Goal: Task Accomplishment & Management: Manage account settings

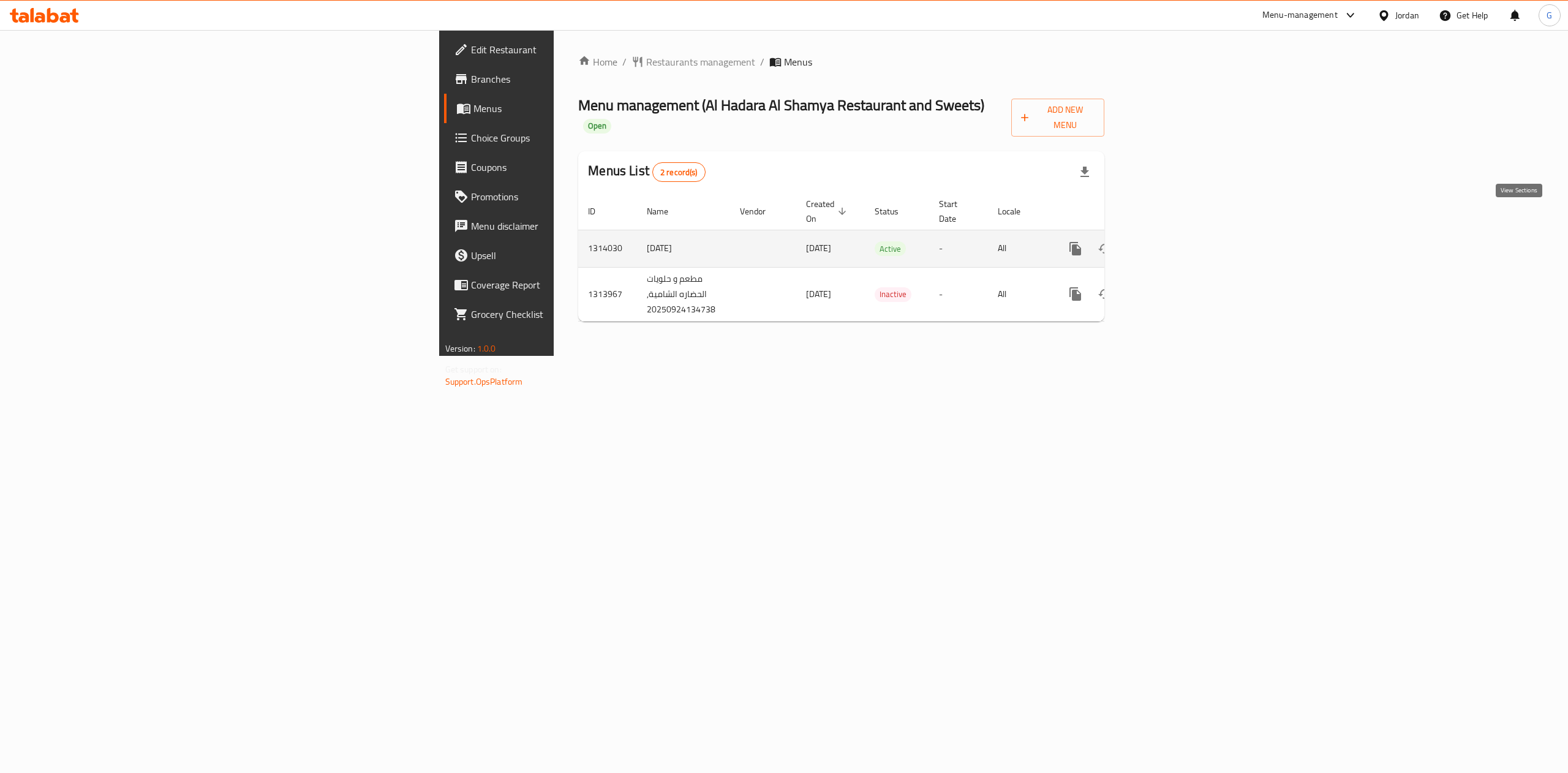
click at [1171, 242] on icon "enhanced table" at bounding box center [1163, 249] width 15 height 15
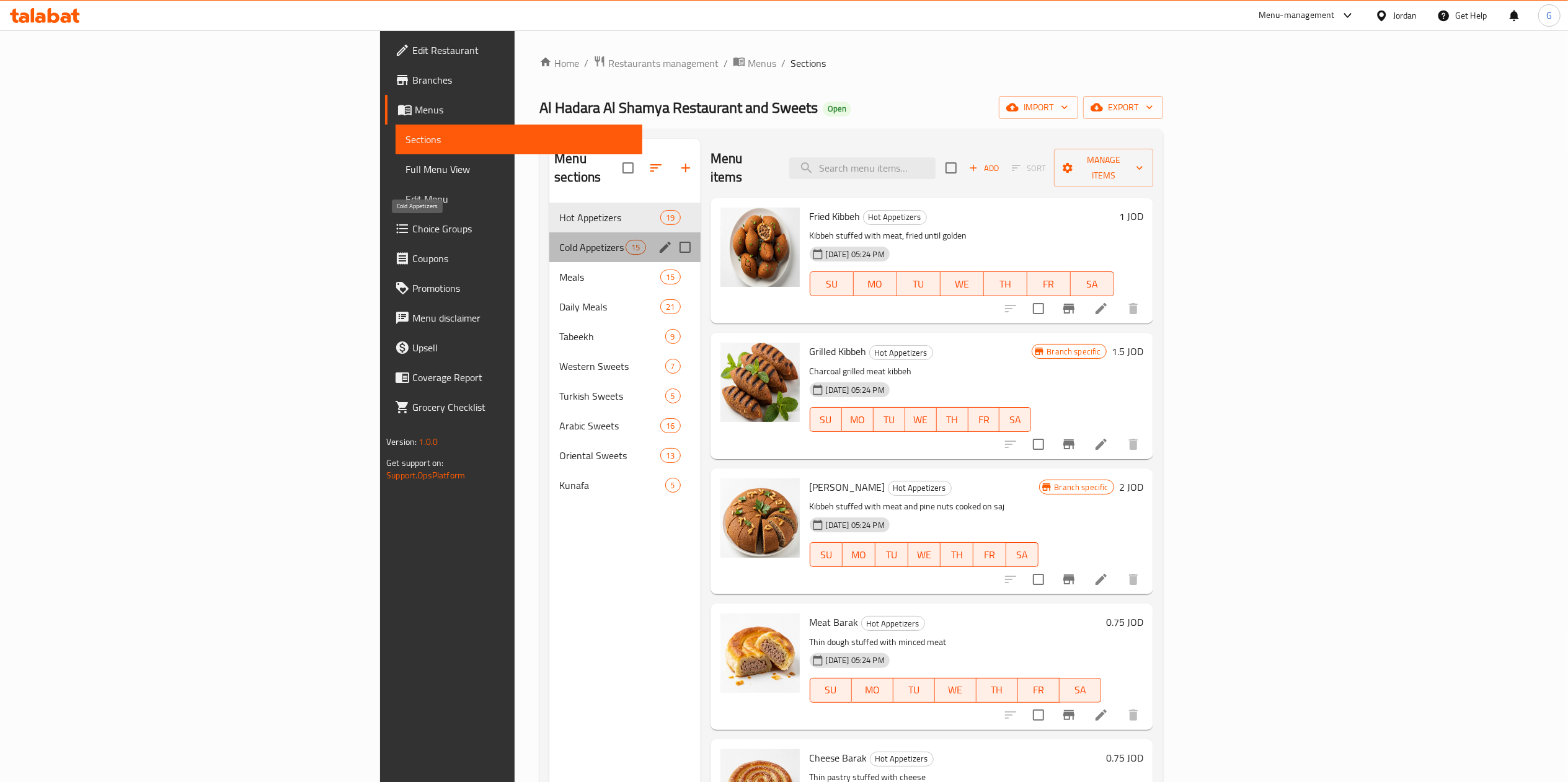
click at [559, 240] on span "Cold Appetizers" at bounding box center [593, 247] width 66 height 15
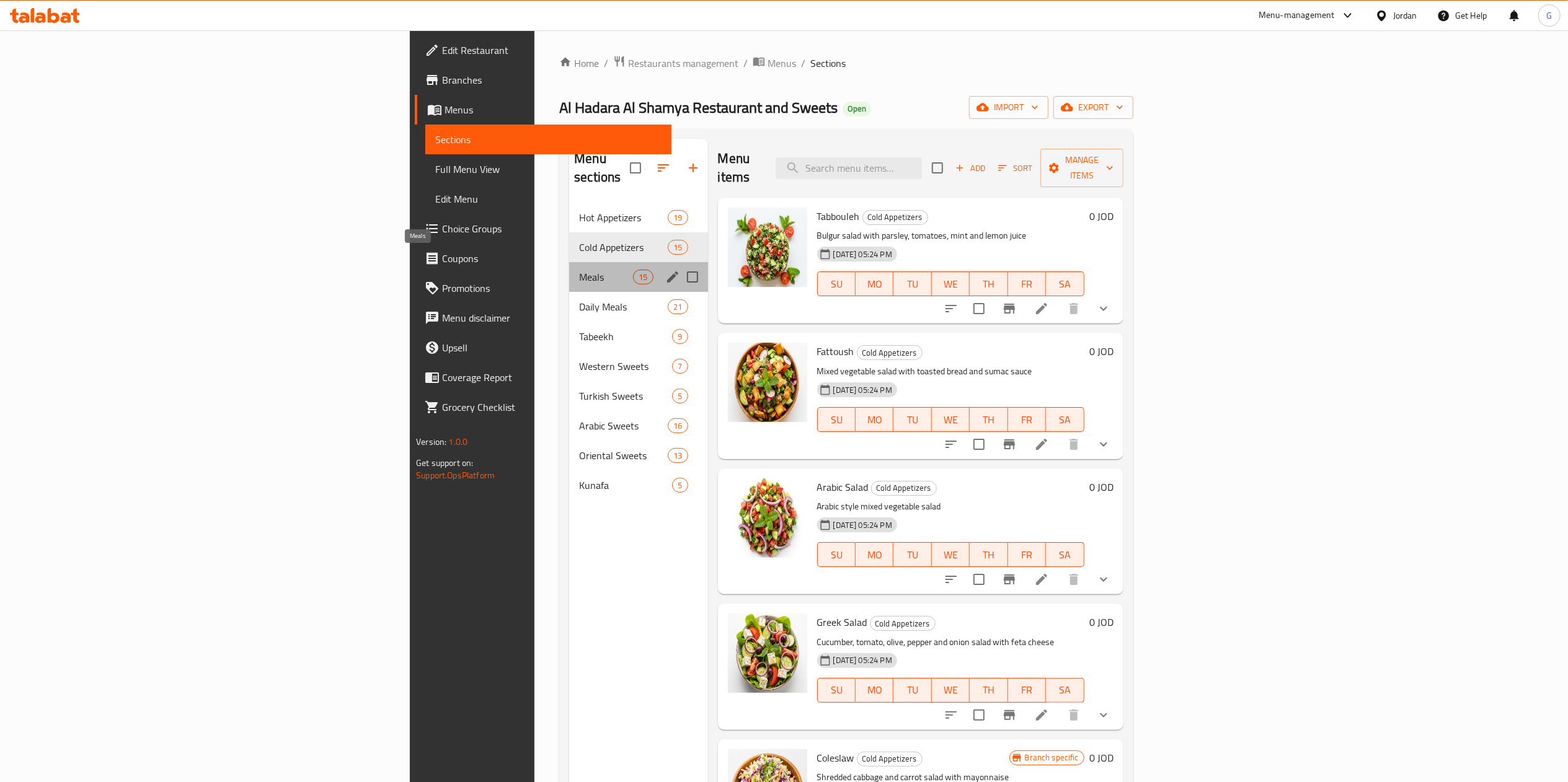
click at [579, 270] on span "Meals" at bounding box center [606, 277] width 54 height 15
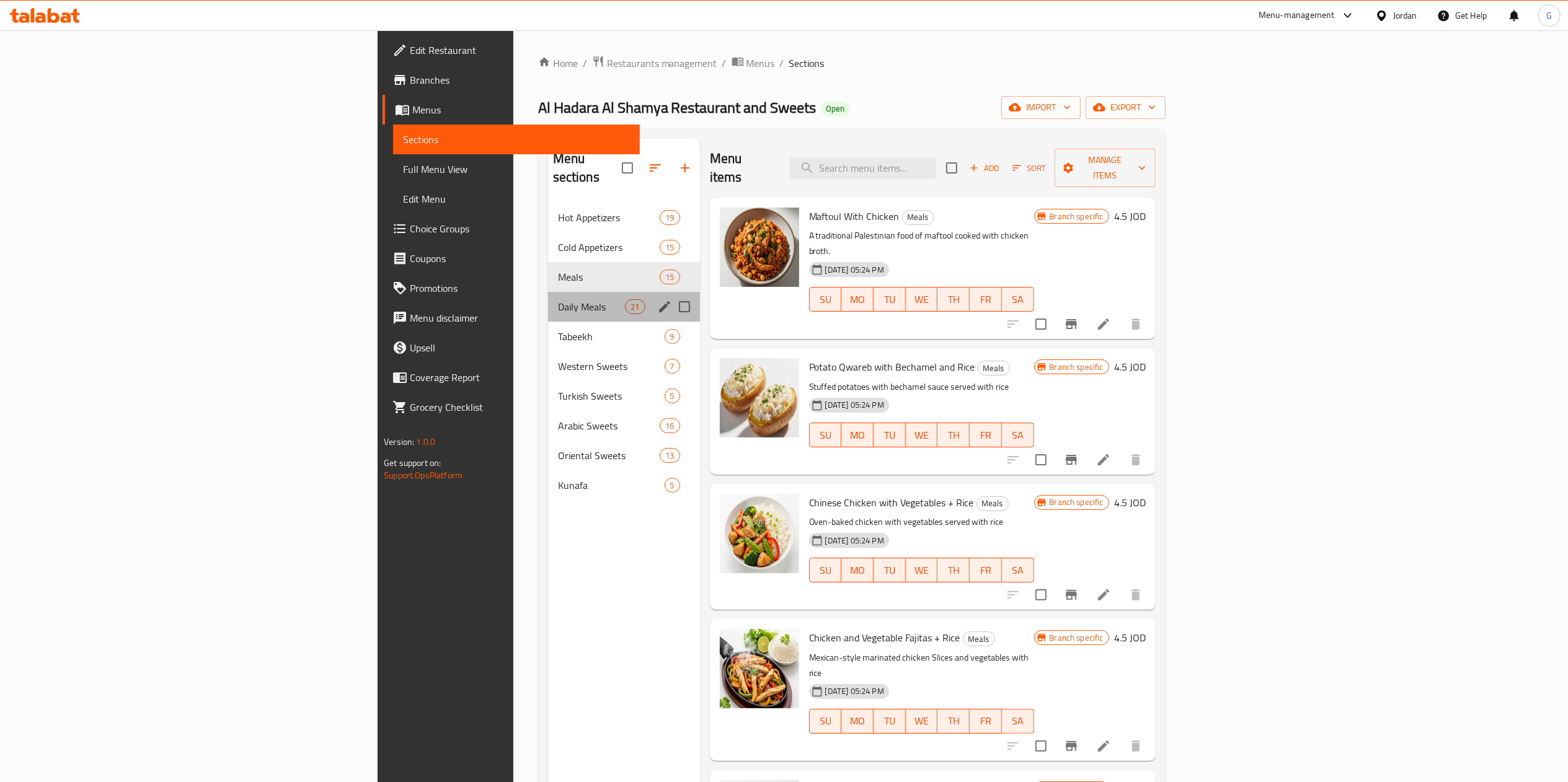
click at [548, 299] on div "Daily Meals 21" at bounding box center [624, 307] width 152 height 30
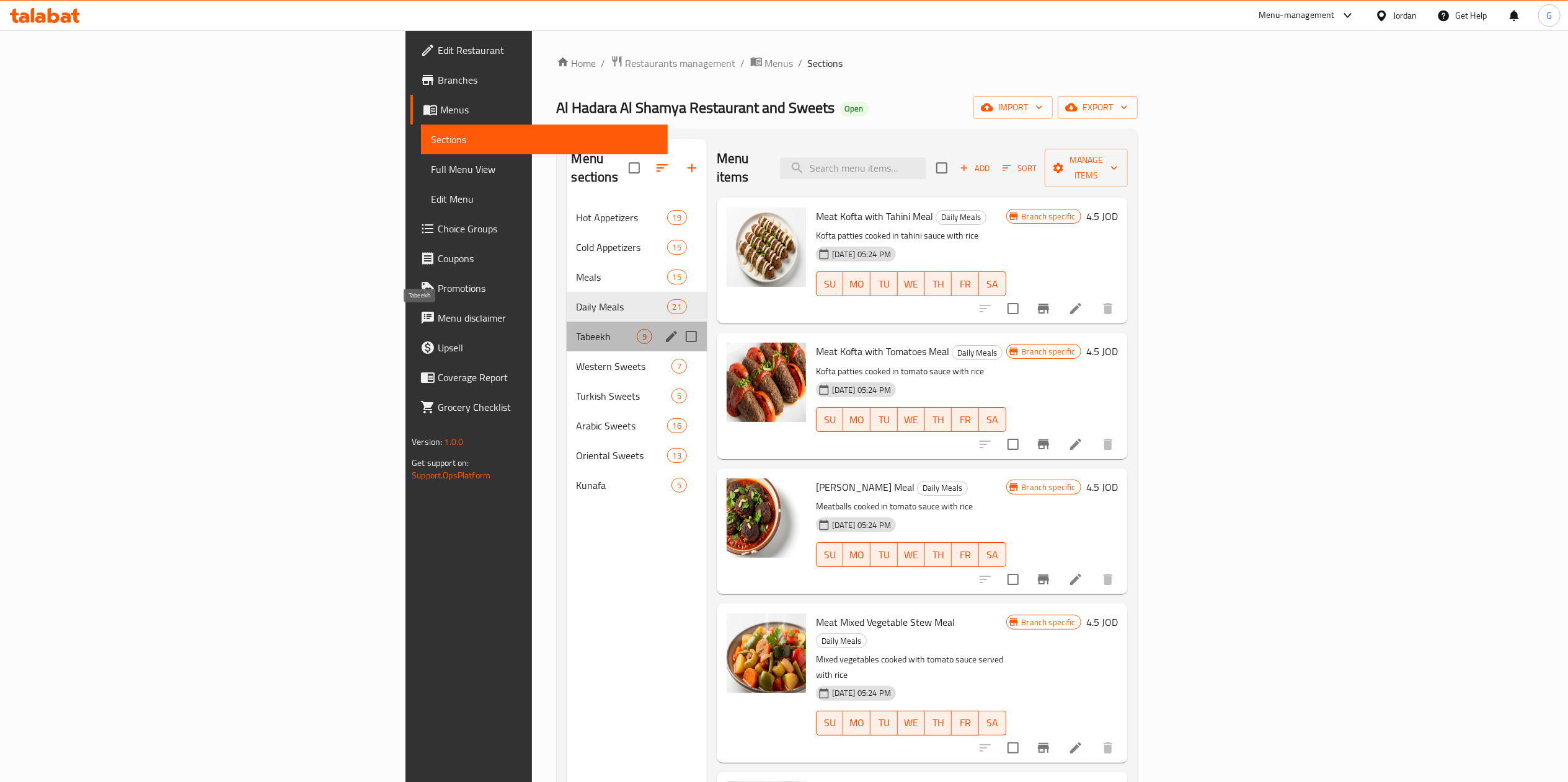
click at [577, 329] on span "Tabeekh" at bounding box center [607, 336] width 60 height 15
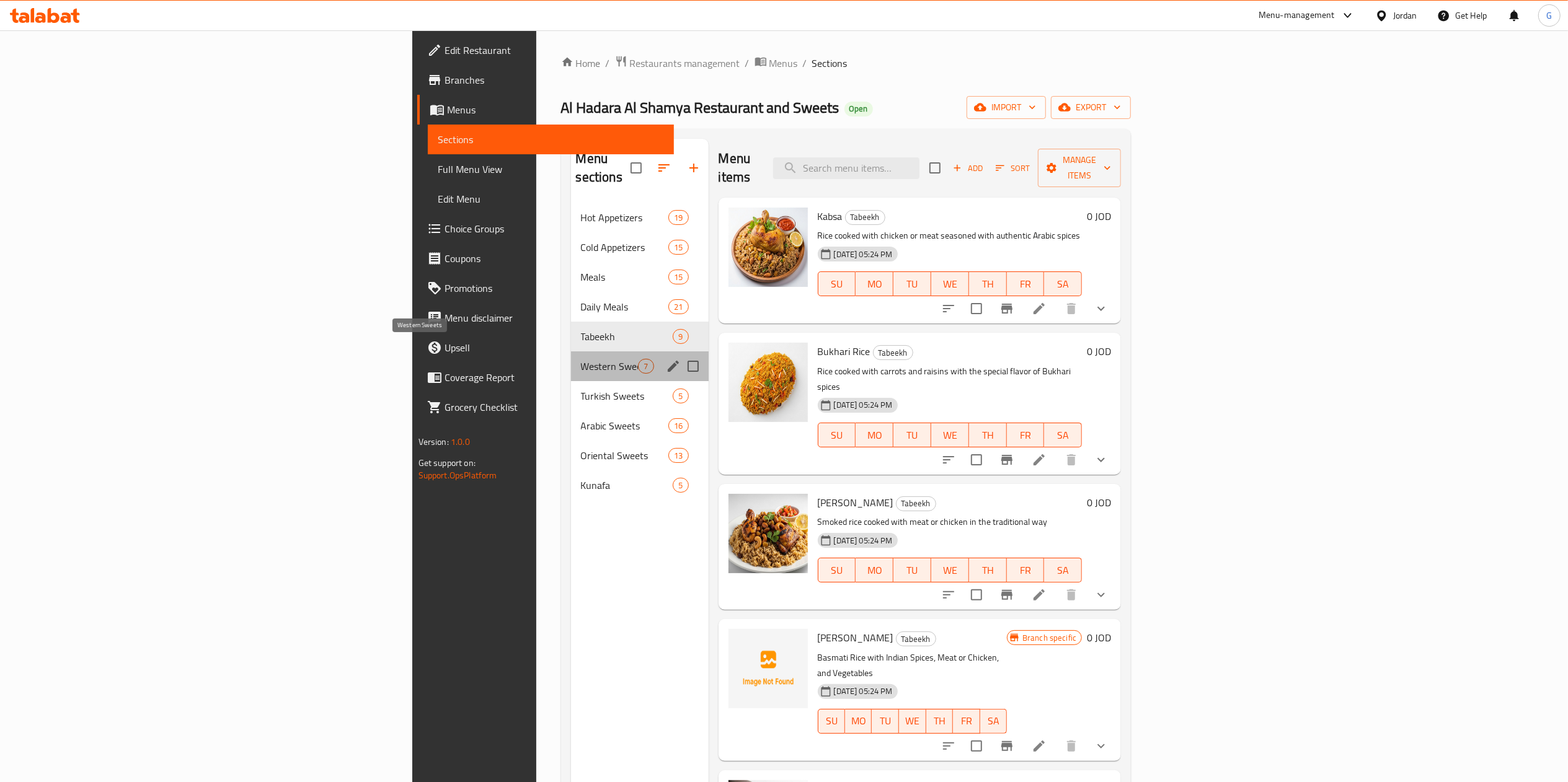
click at [581, 359] on span "Western Sweets" at bounding box center [609, 366] width 58 height 15
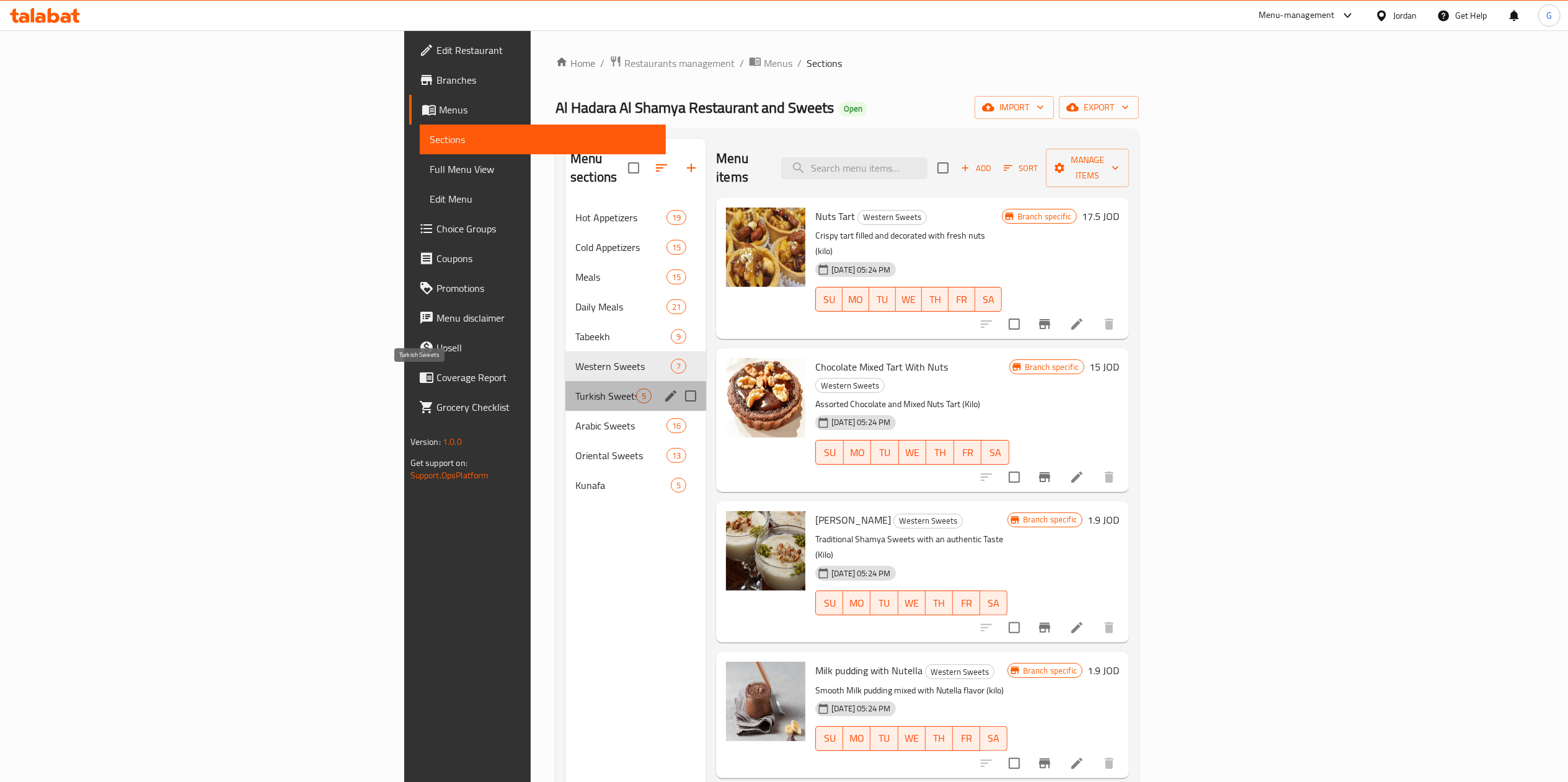
click at [575, 388] on span "Turkish Sweets" at bounding box center [605, 395] width 61 height 15
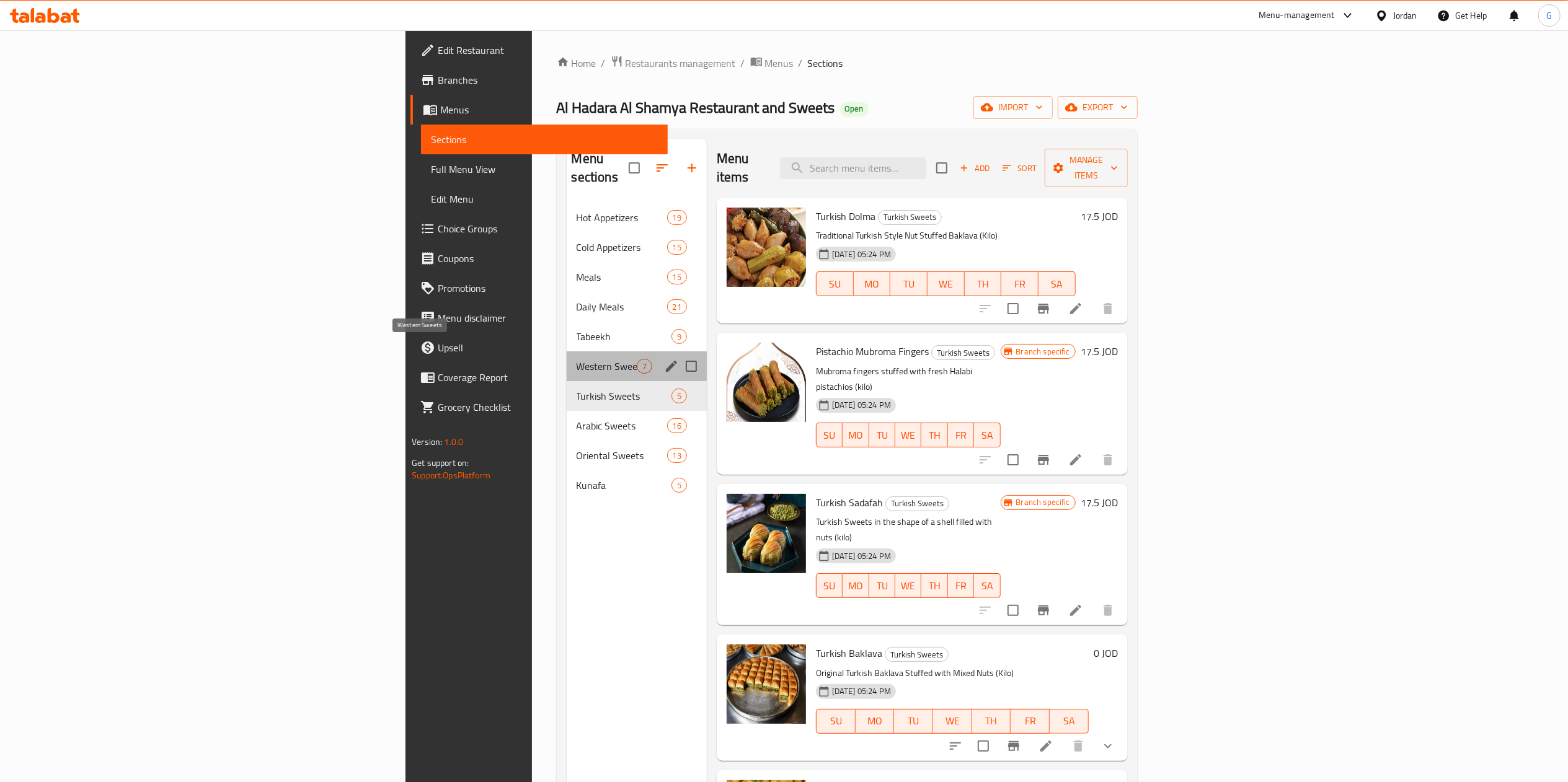
click at [577, 359] on span "Western Sweets" at bounding box center [607, 366] width 60 height 15
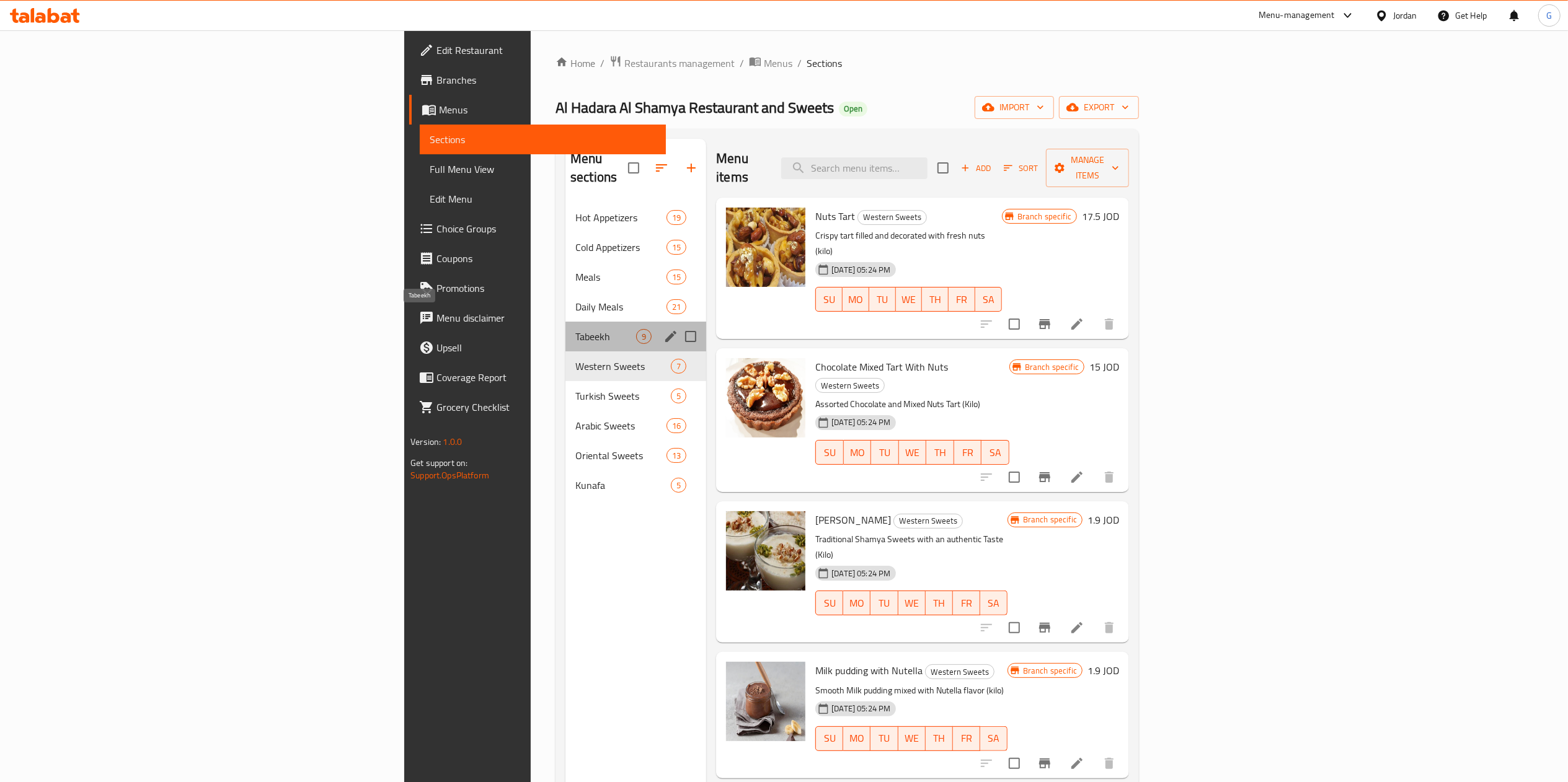
click at [575, 329] on span "Tabeekh" at bounding box center [605, 336] width 61 height 15
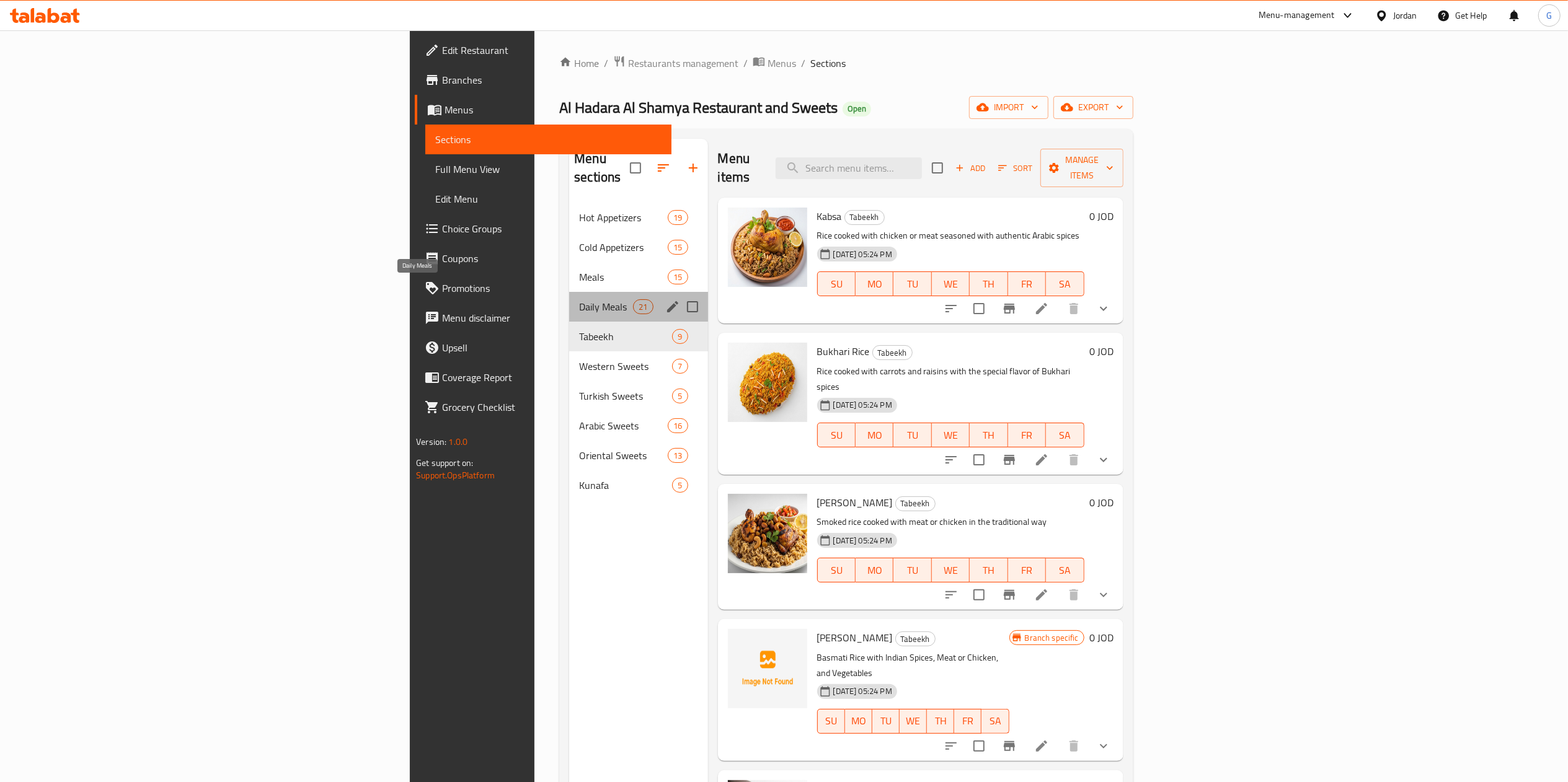
click at [579, 300] on span "Daily Meals" at bounding box center [606, 307] width 54 height 15
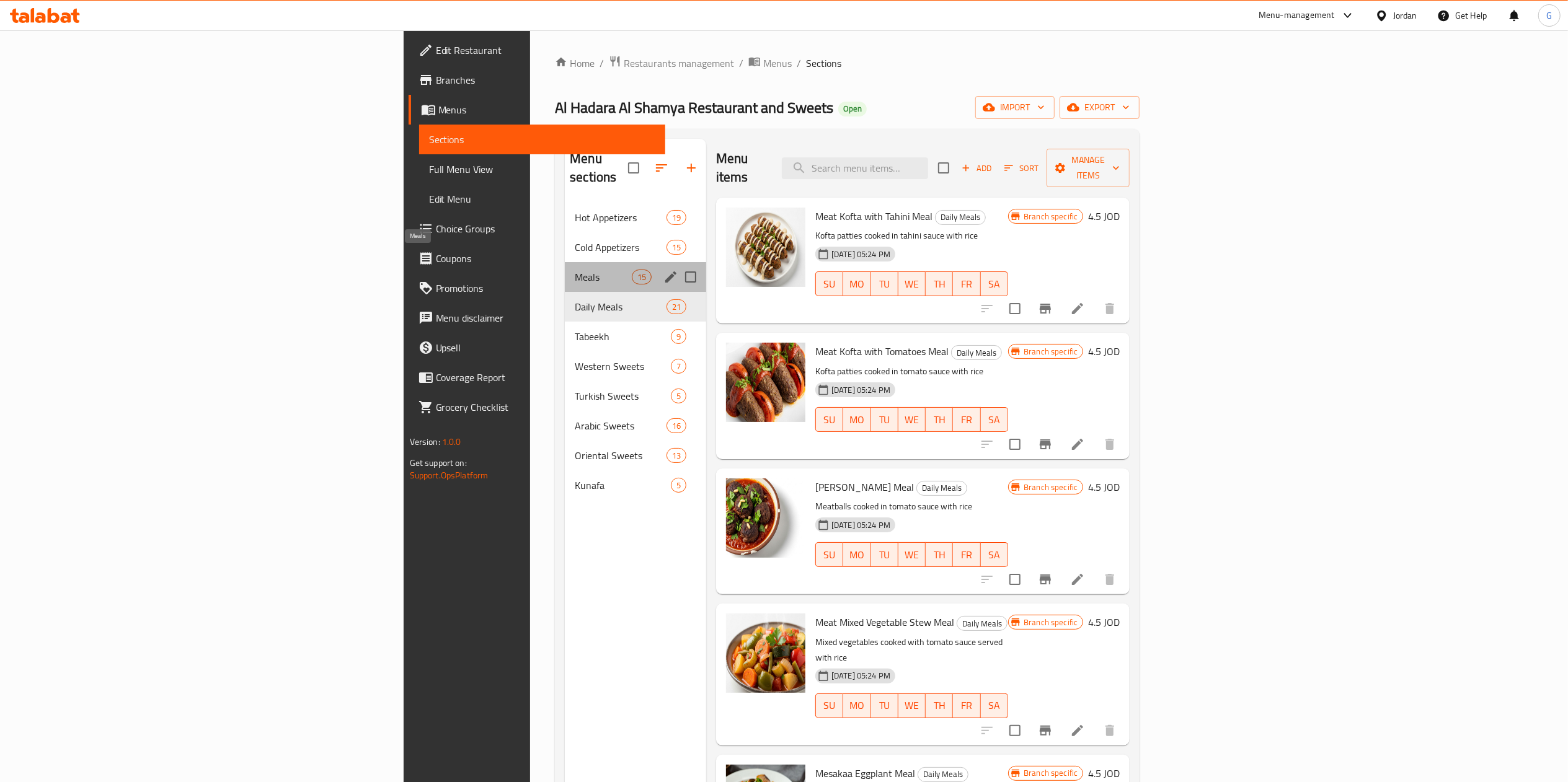
click at [575, 270] on span "Meals" at bounding box center [603, 277] width 56 height 15
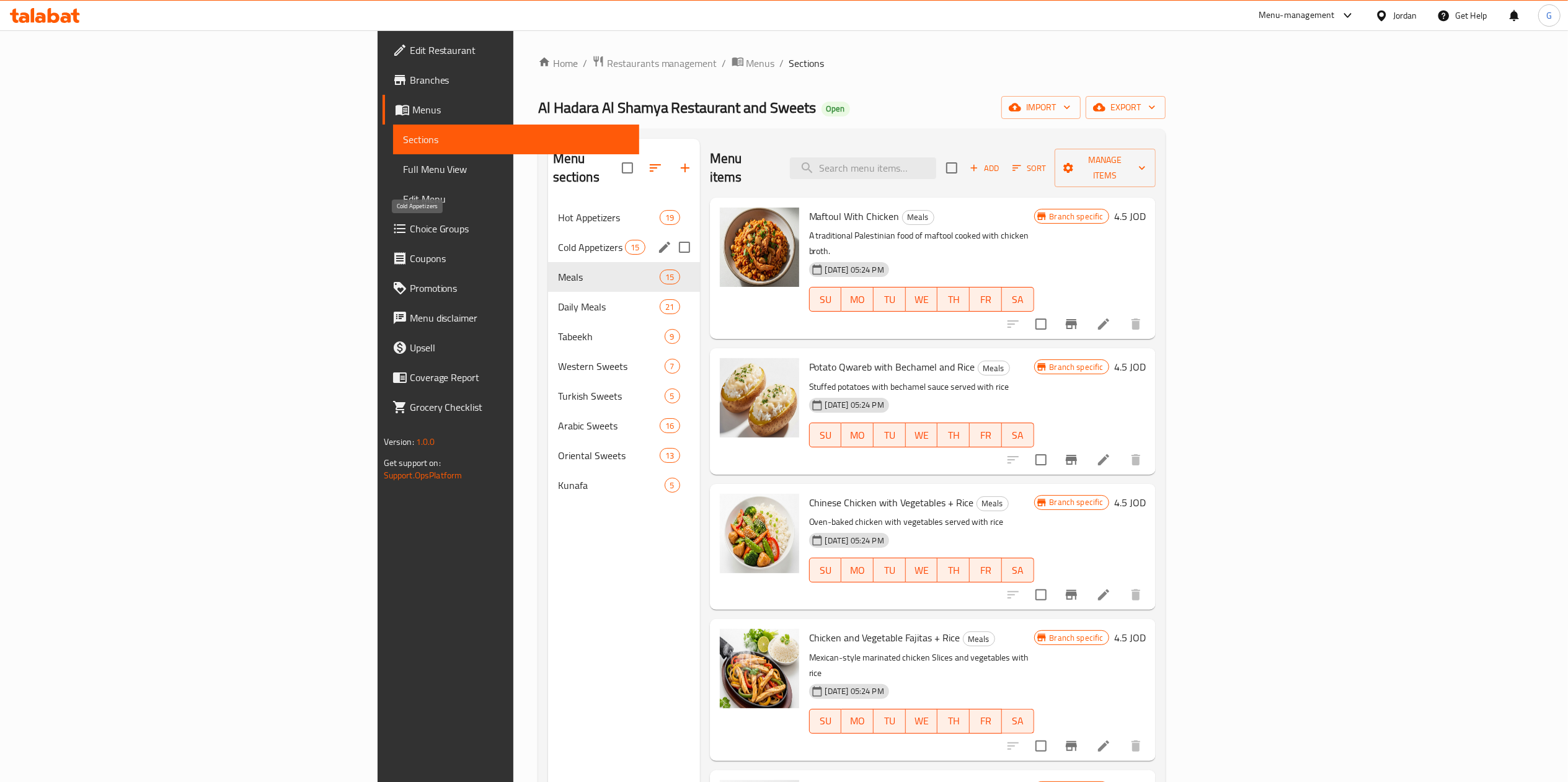
click at [558, 240] on span "Cold Appetizers" at bounding box center [591, 247] width 67 height 15
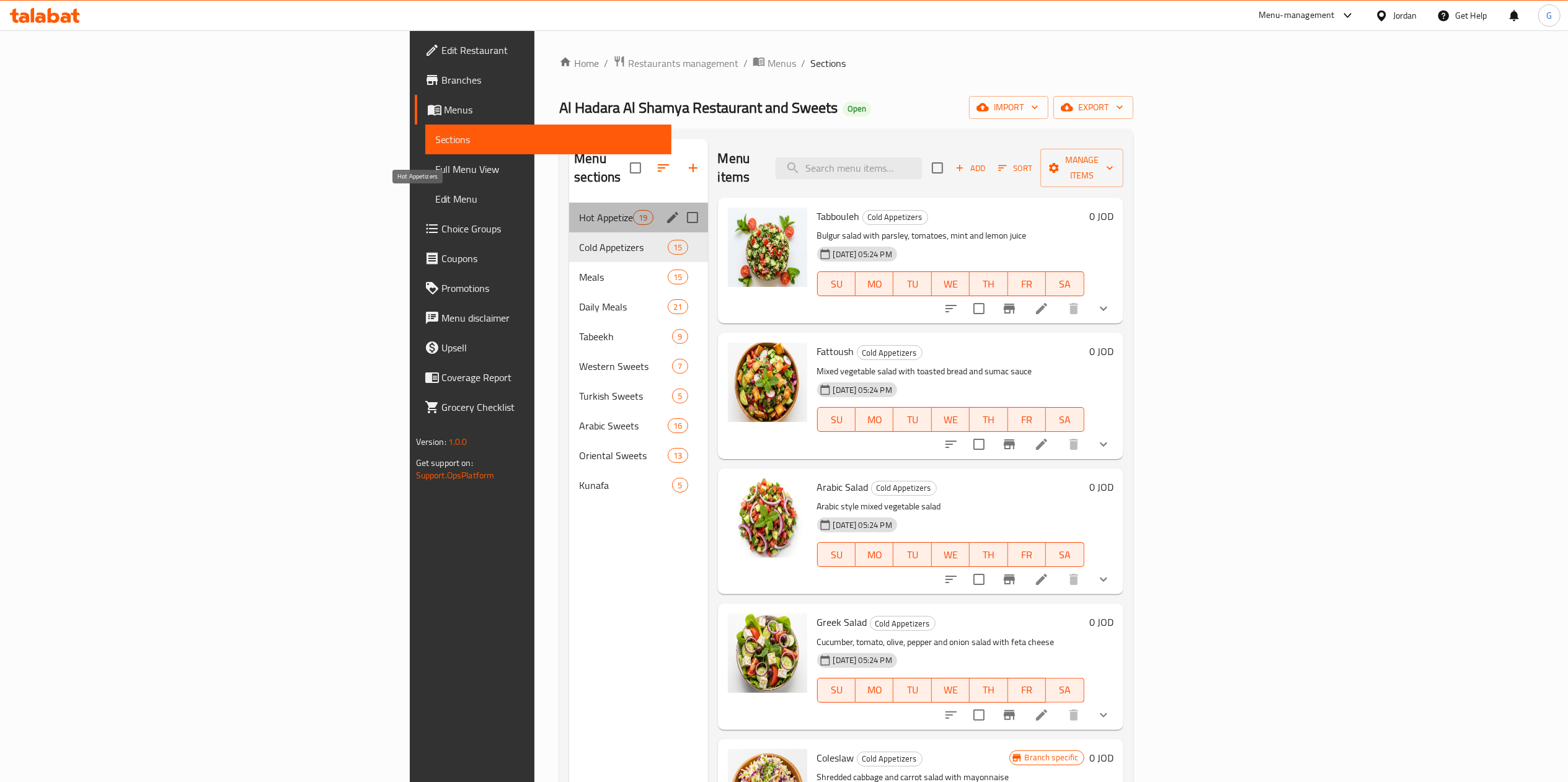
click at [579, 210] on span "Hot Appetizers" at bounding box center [606, 217] width 54 height 15
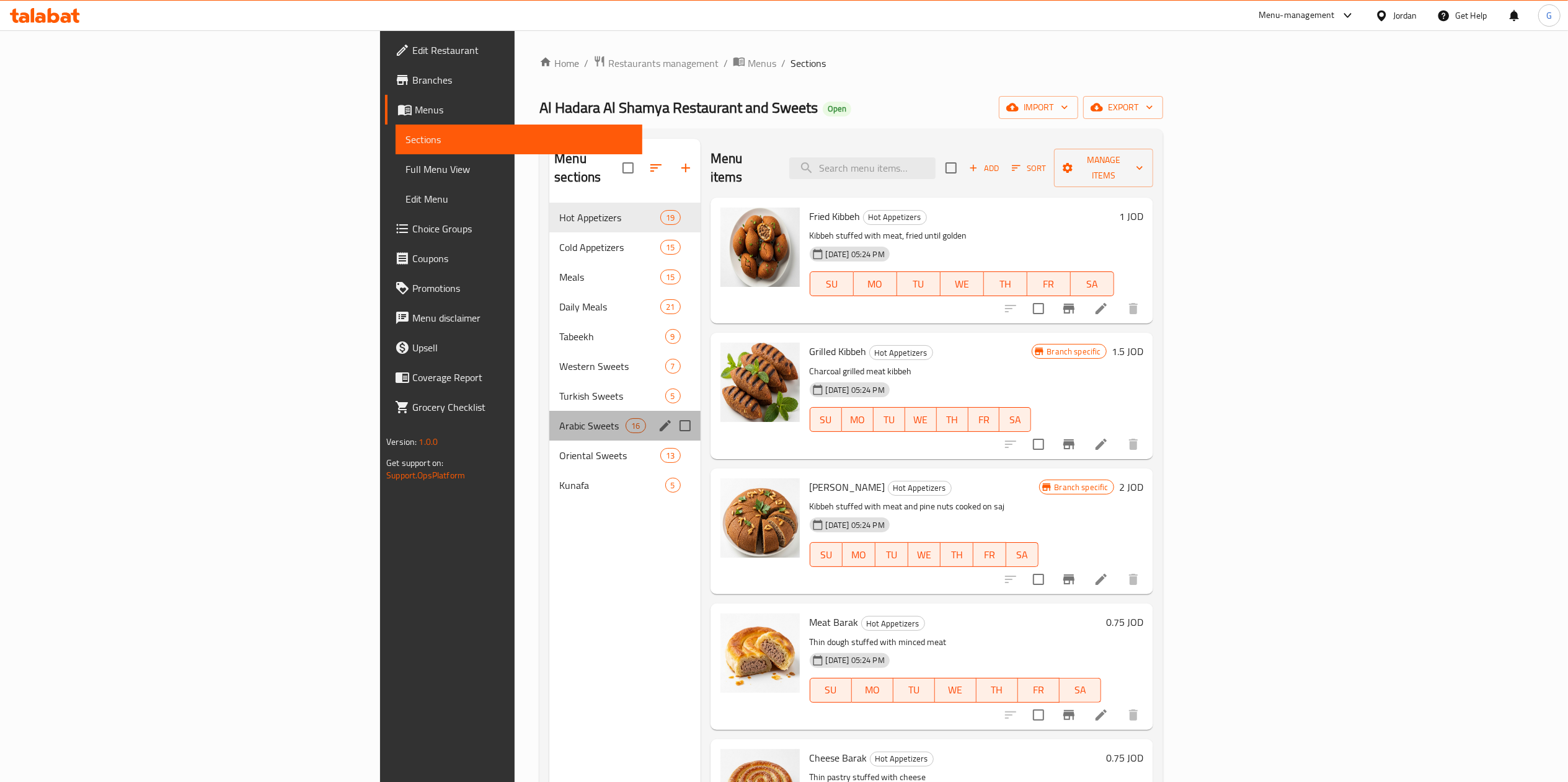
click at [549, 411] on div "Arabic Sweets 16" at bounding box center [624, 426] width 150 height 30
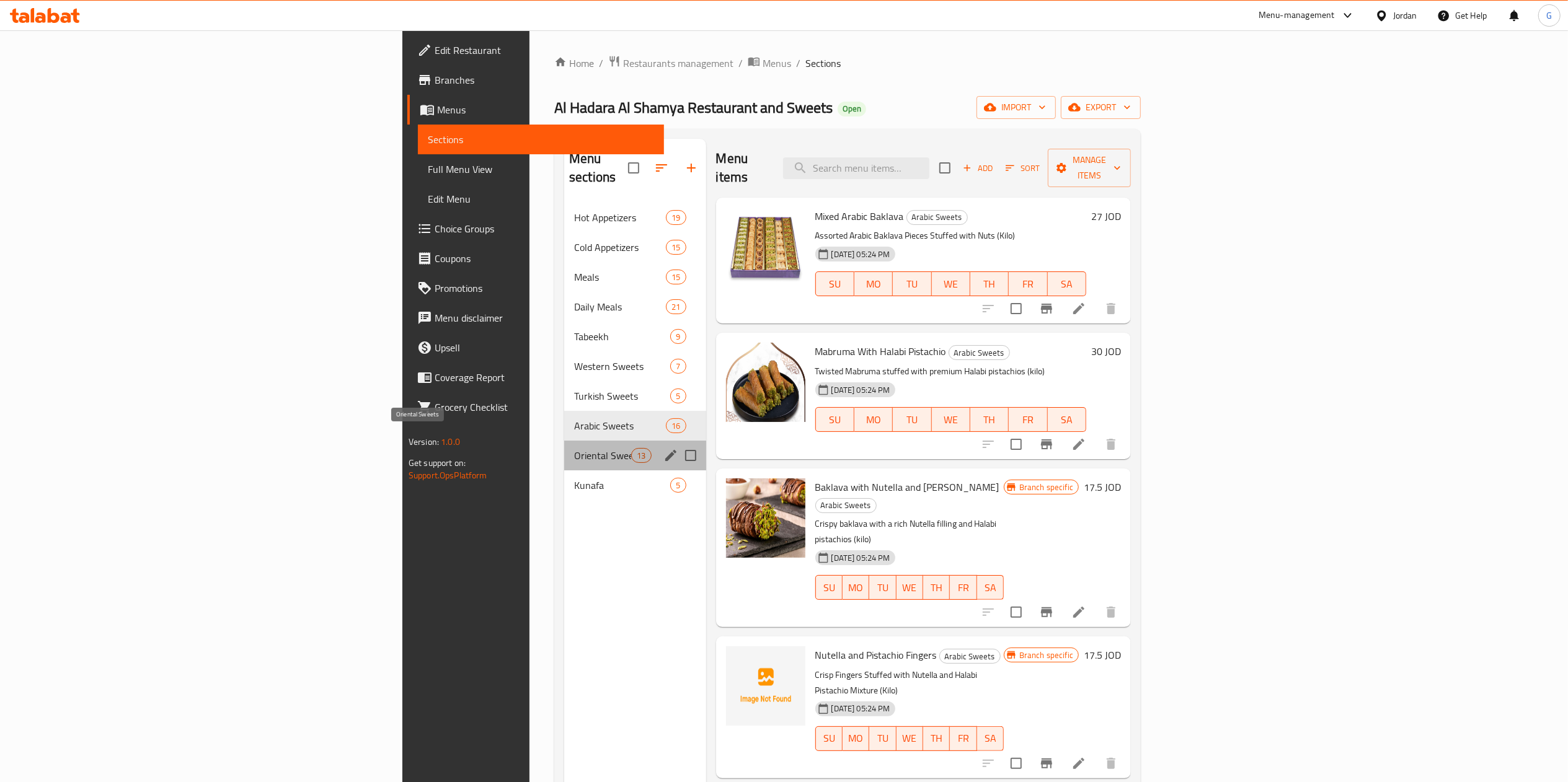
click at [574, 448] on span "Oriental Sweets" at bounding box center [603, 455] width 57 height 15
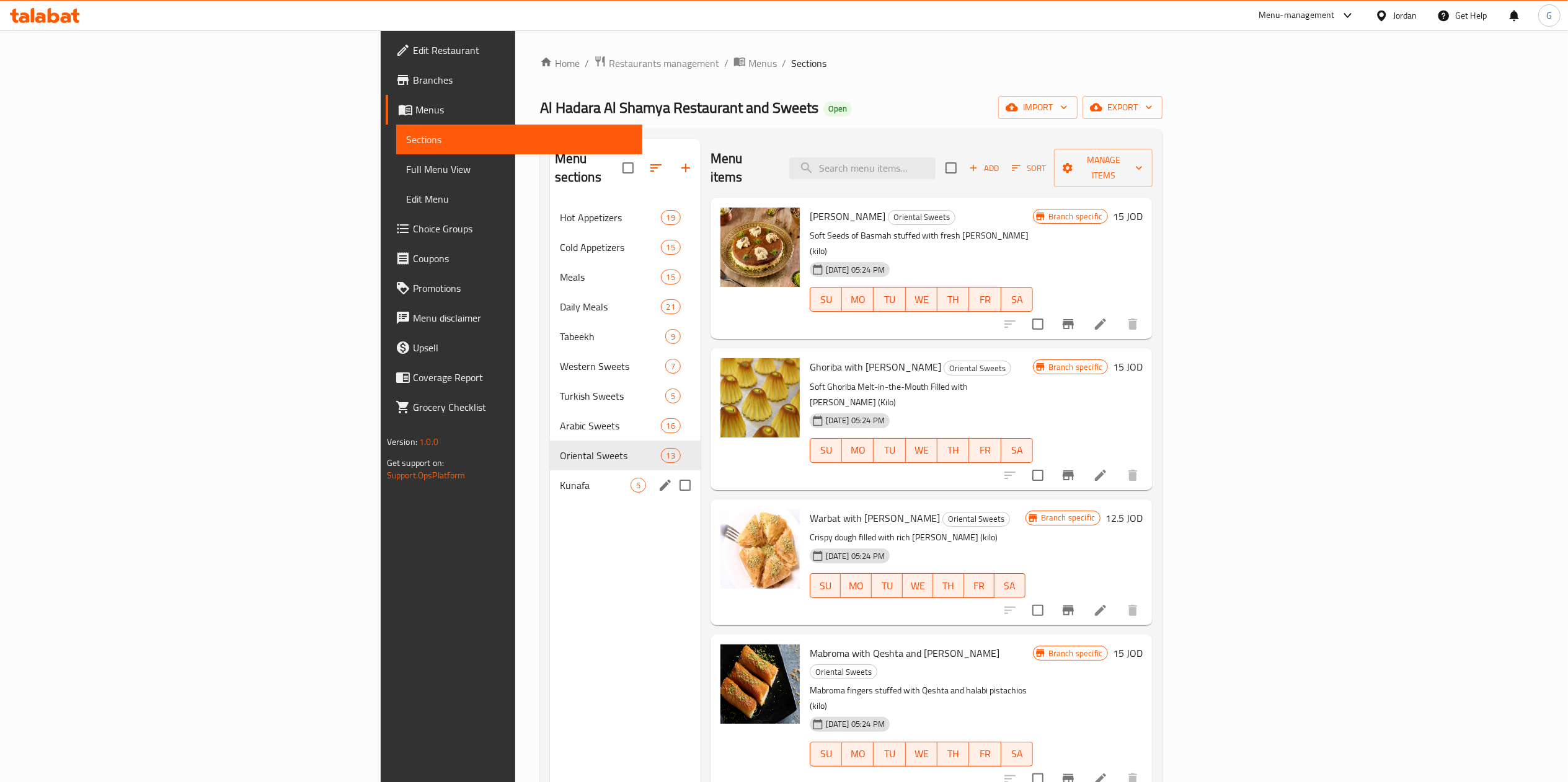
click at [550, 470] on div "Kunafa 5" at bounding box center [625, 485] width 150 height 30
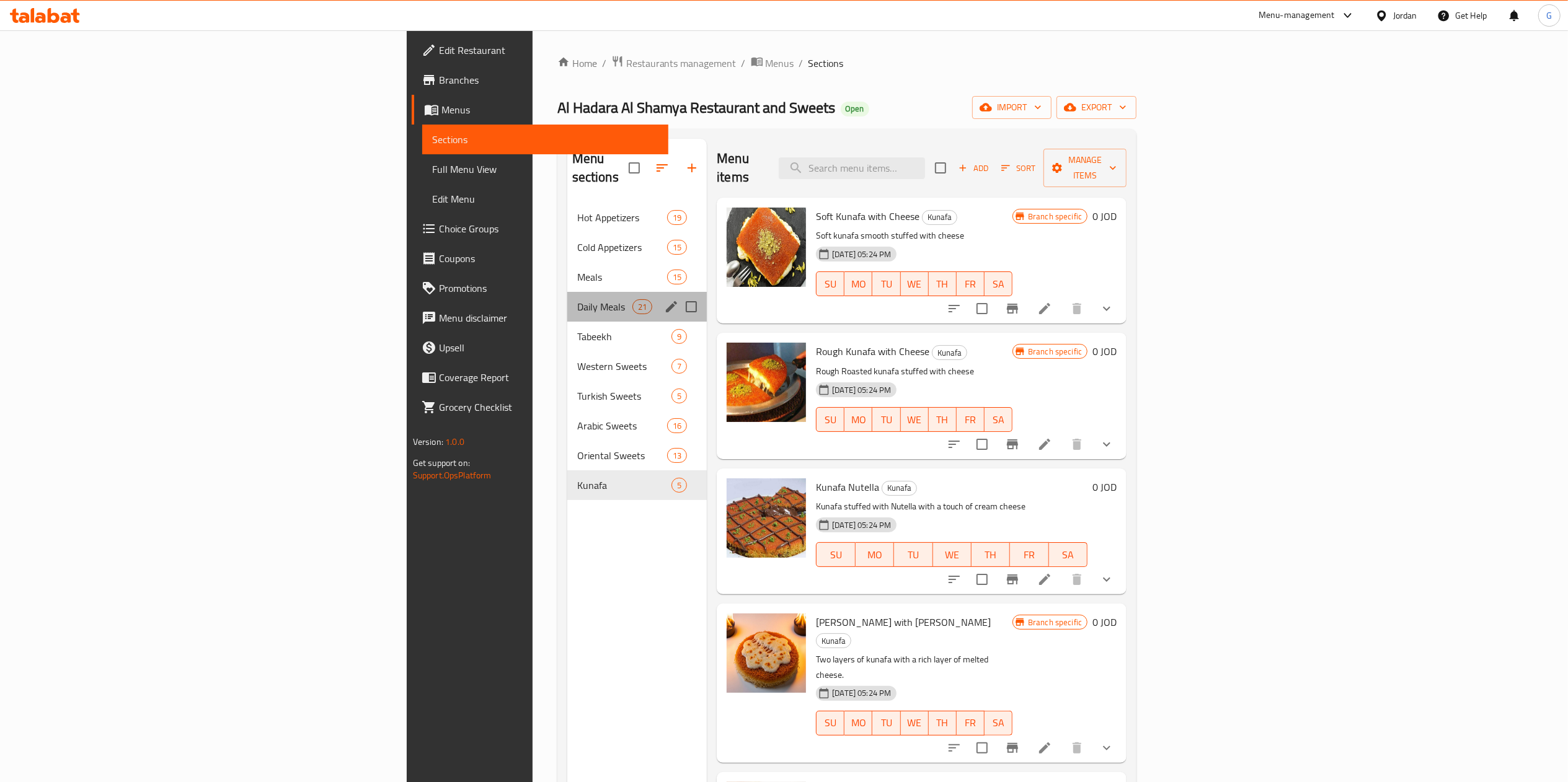
click at [567, 299] on div "Daily Meals 21" at bounding box center [637, 307] width 140 height 30
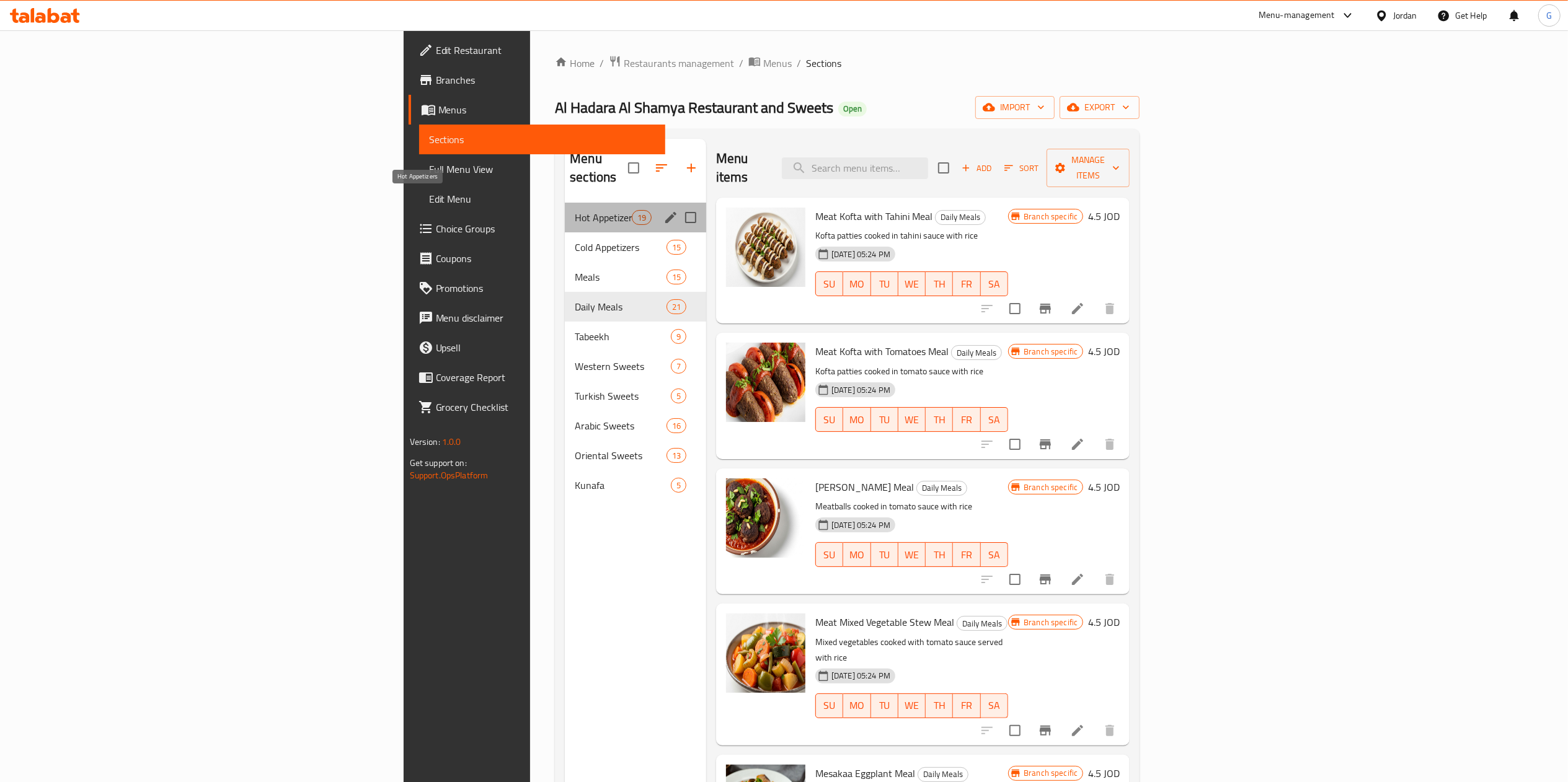
click at [575, 210] on span "Hot Appetizers" at bounding box center [603, 217] width 56 height 15
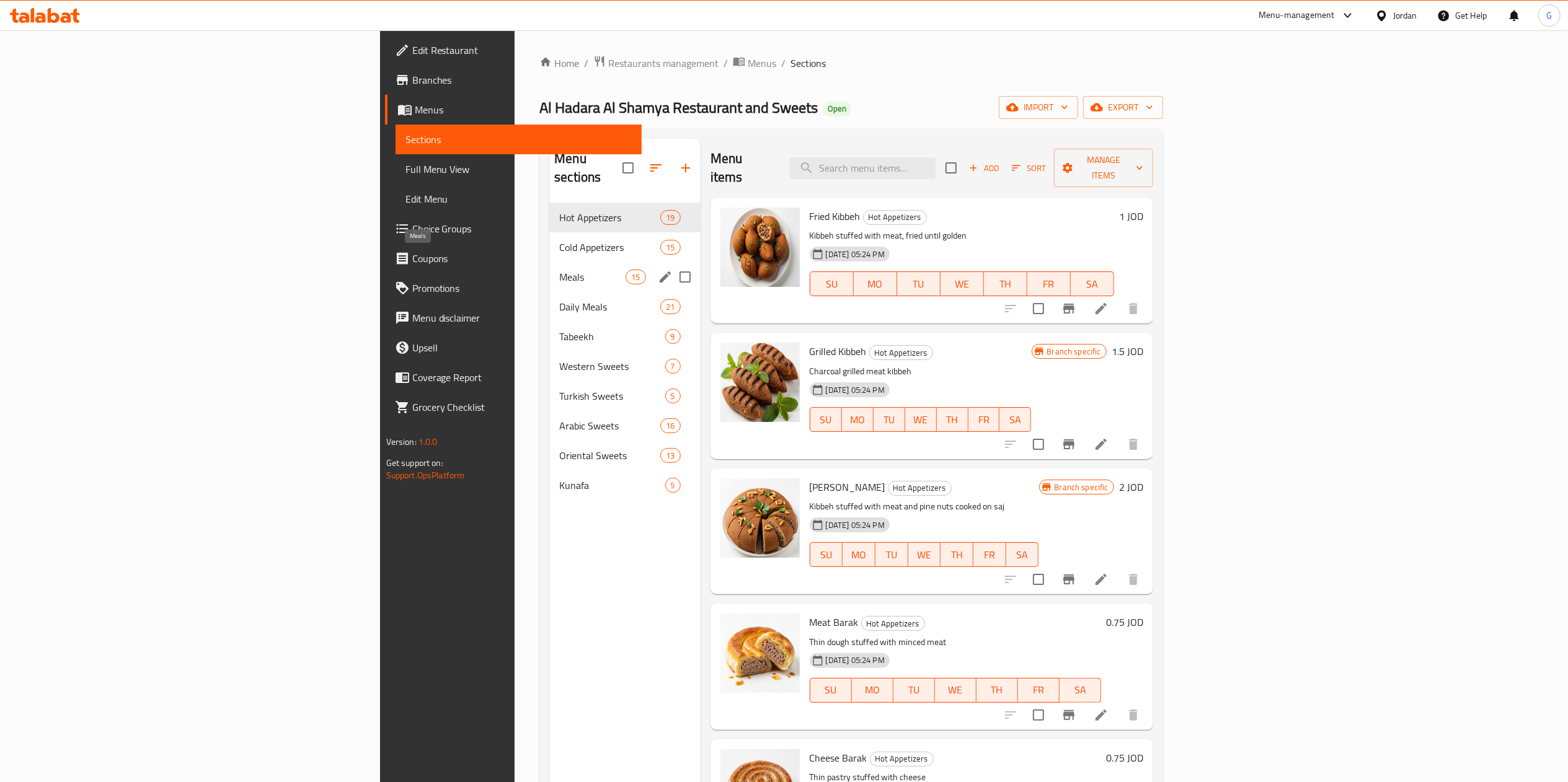
click at [559, 270] on span "Meals" at bounding box center [593, 277] width 66 height 15
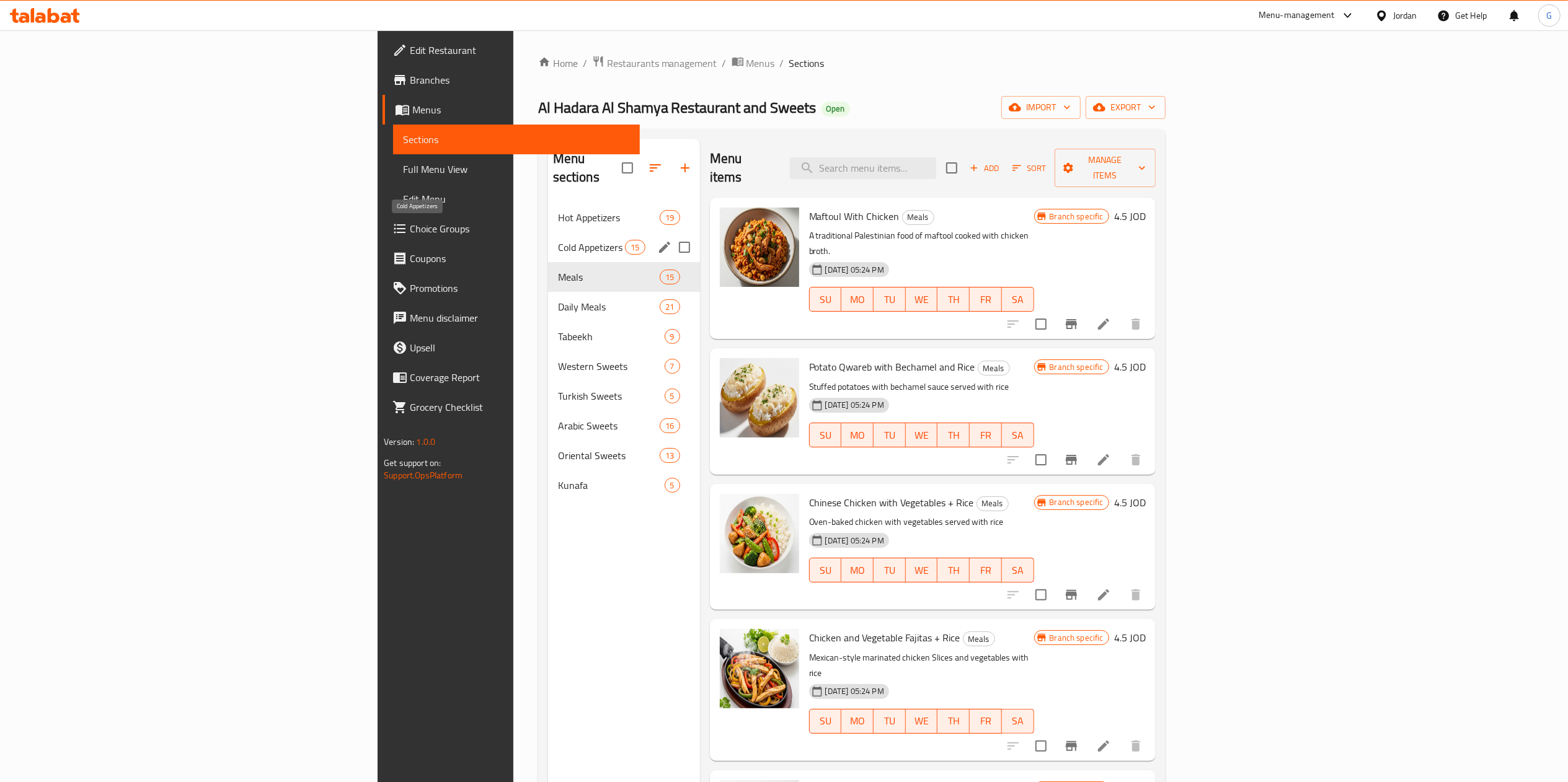
click at [558, 240] on span "Cold Appetizers" at bounding box center [591, 247] width 67 height 15
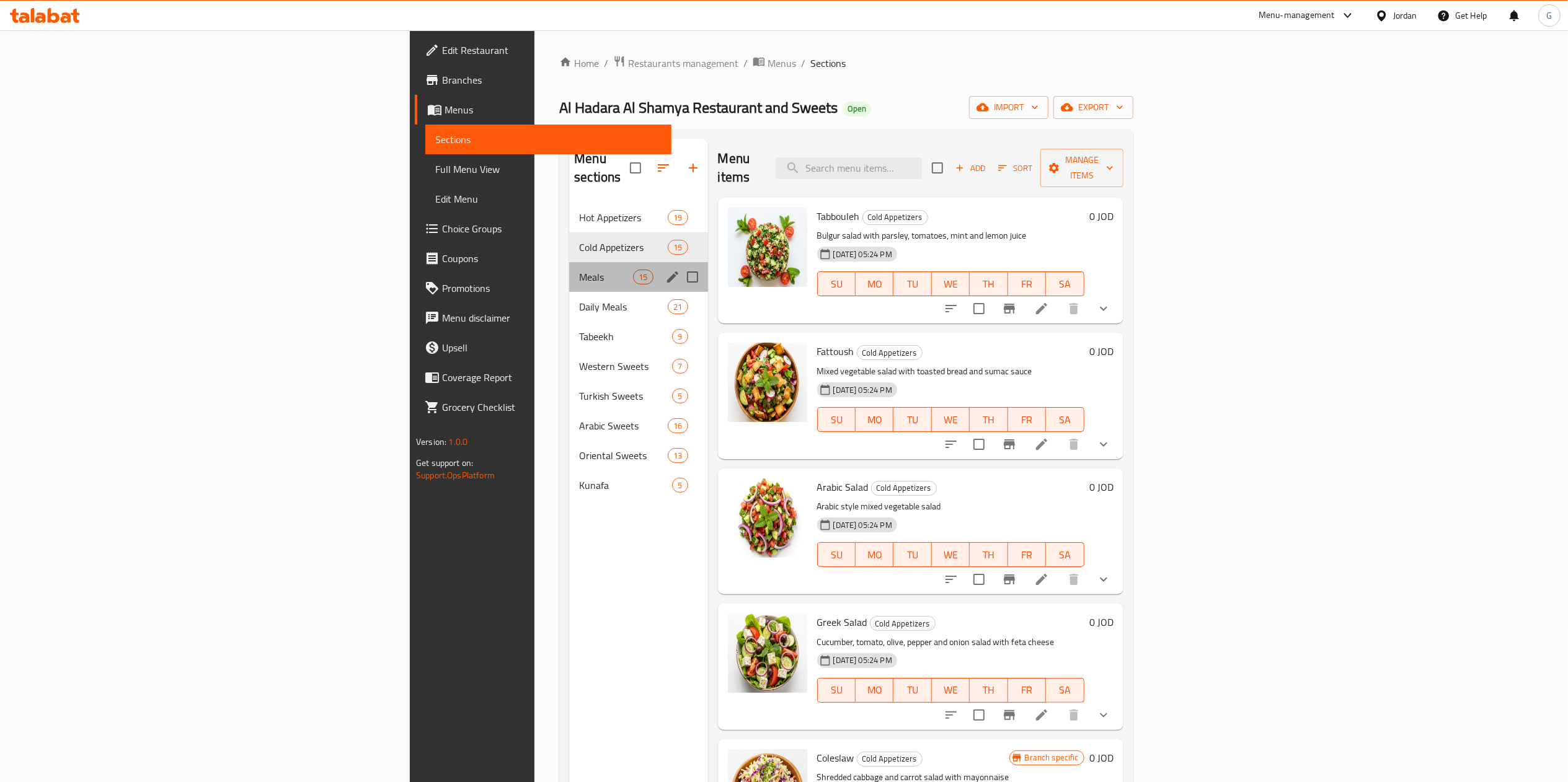
click at [570, 263] on div "Meals 15" at bounding box center [638, 278] width 138 height 30
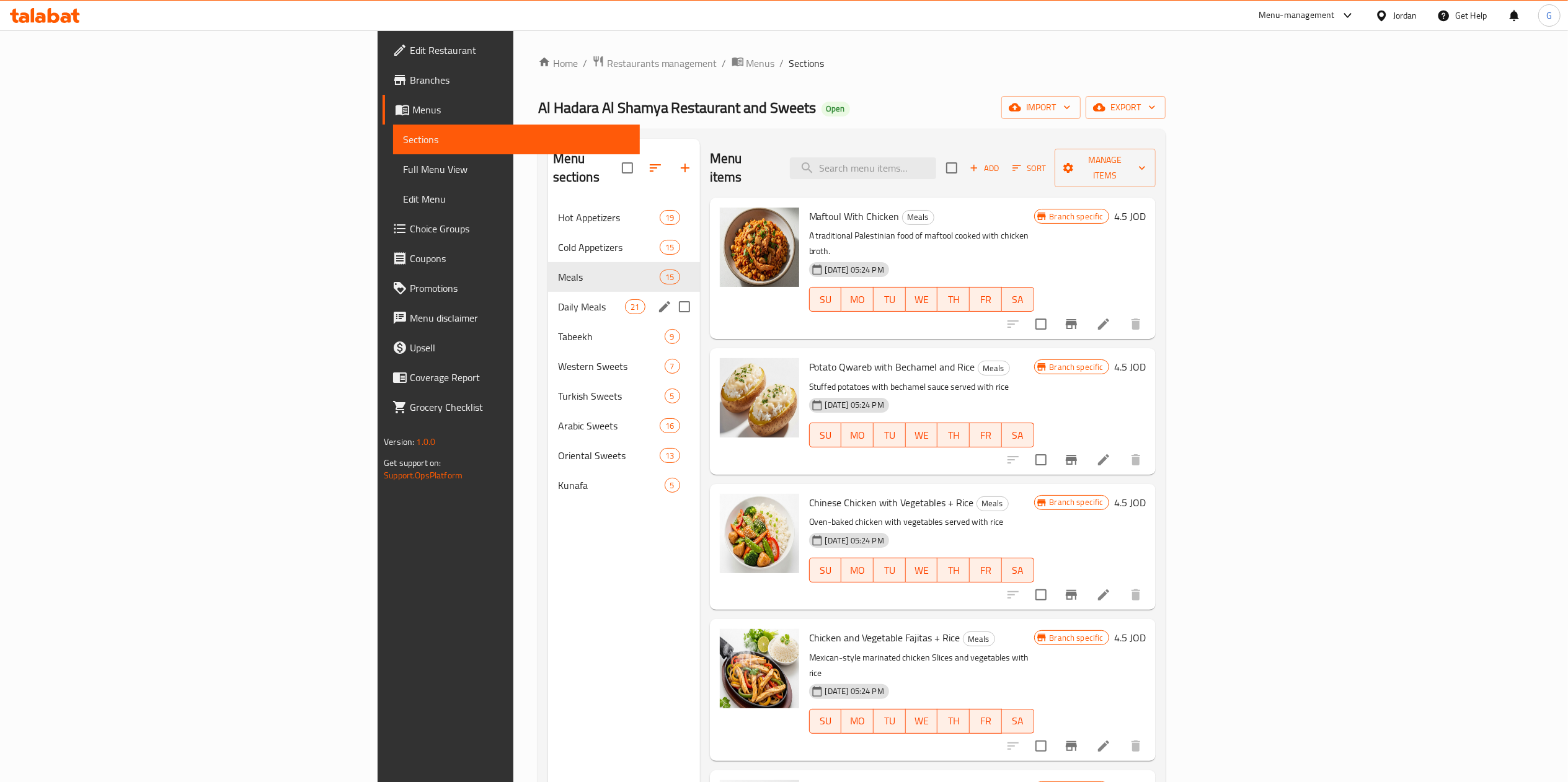
click at [548, 297] on div "Daily Meals 21" at bounding box center [624, 307] width 152 height 30
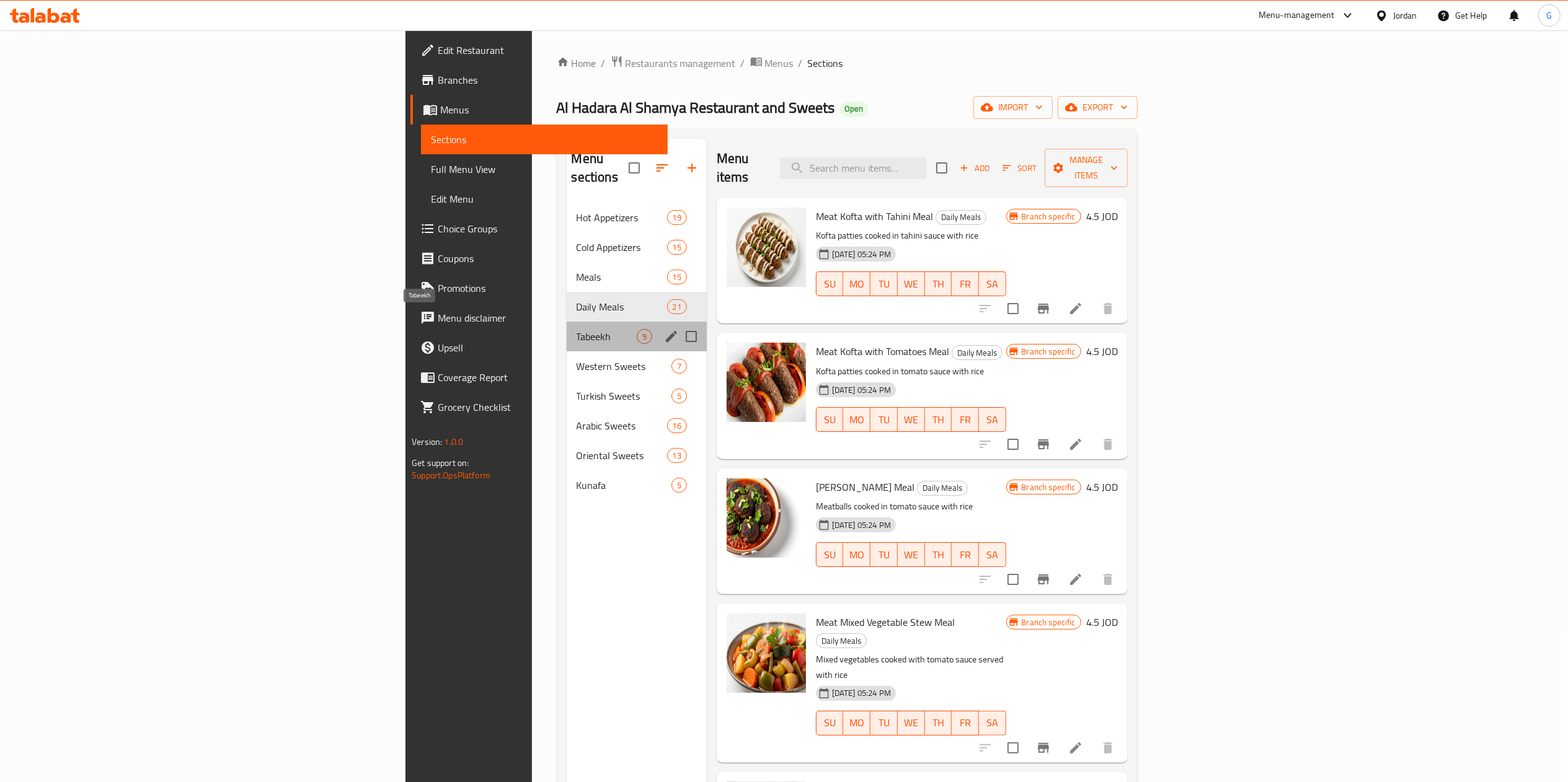
click at [577, 329] on span "Tabeekh" at bounding box center [607, 336] width 60 height 15
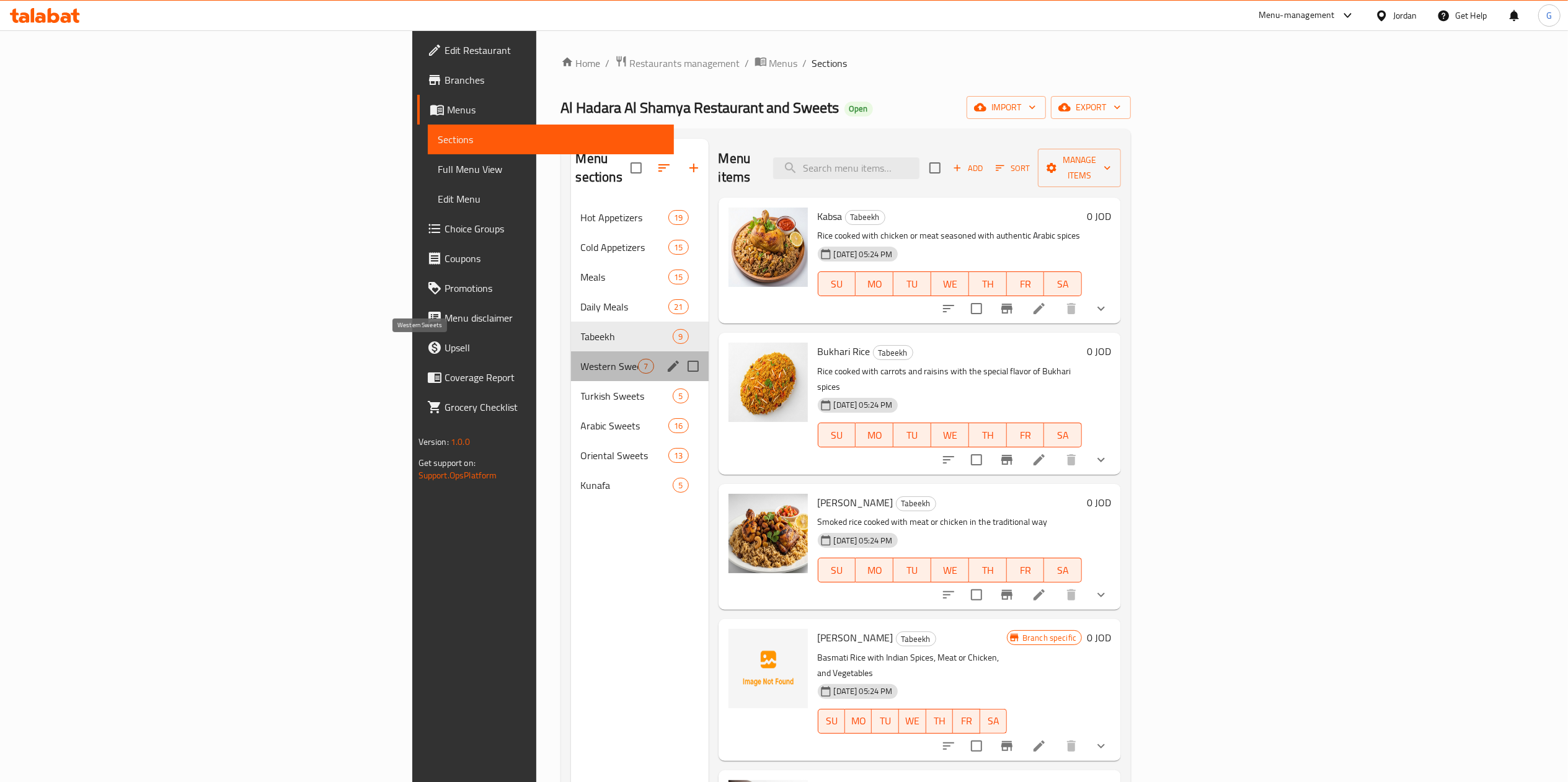
click at [581, 359] on span "Western Sweets" at bounding box center [609, 366] width 58 height 15
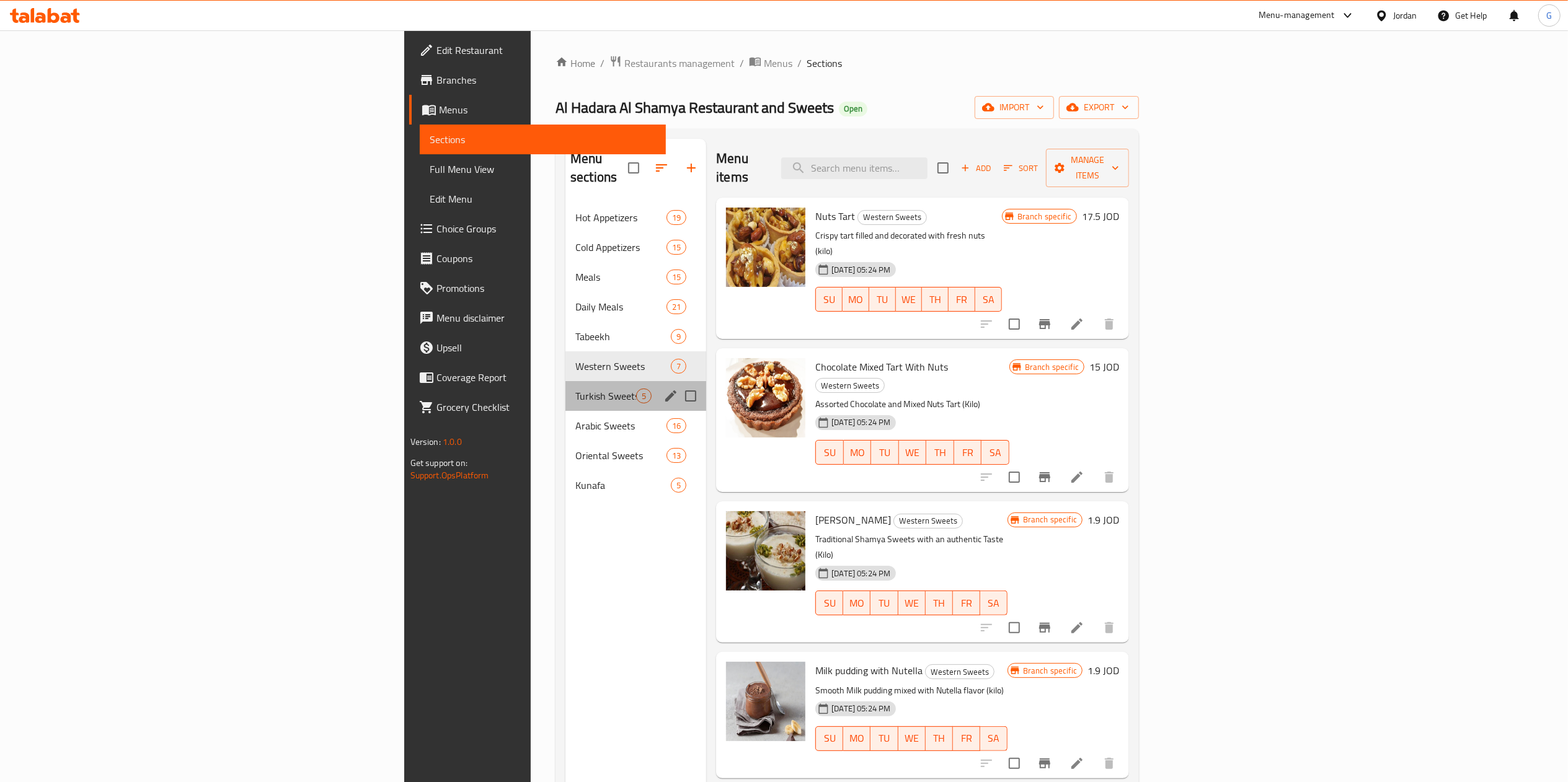
click at [566, 381] on div "Turkish Sweets 5" at bounding box center [636, 396] width 141 height 30
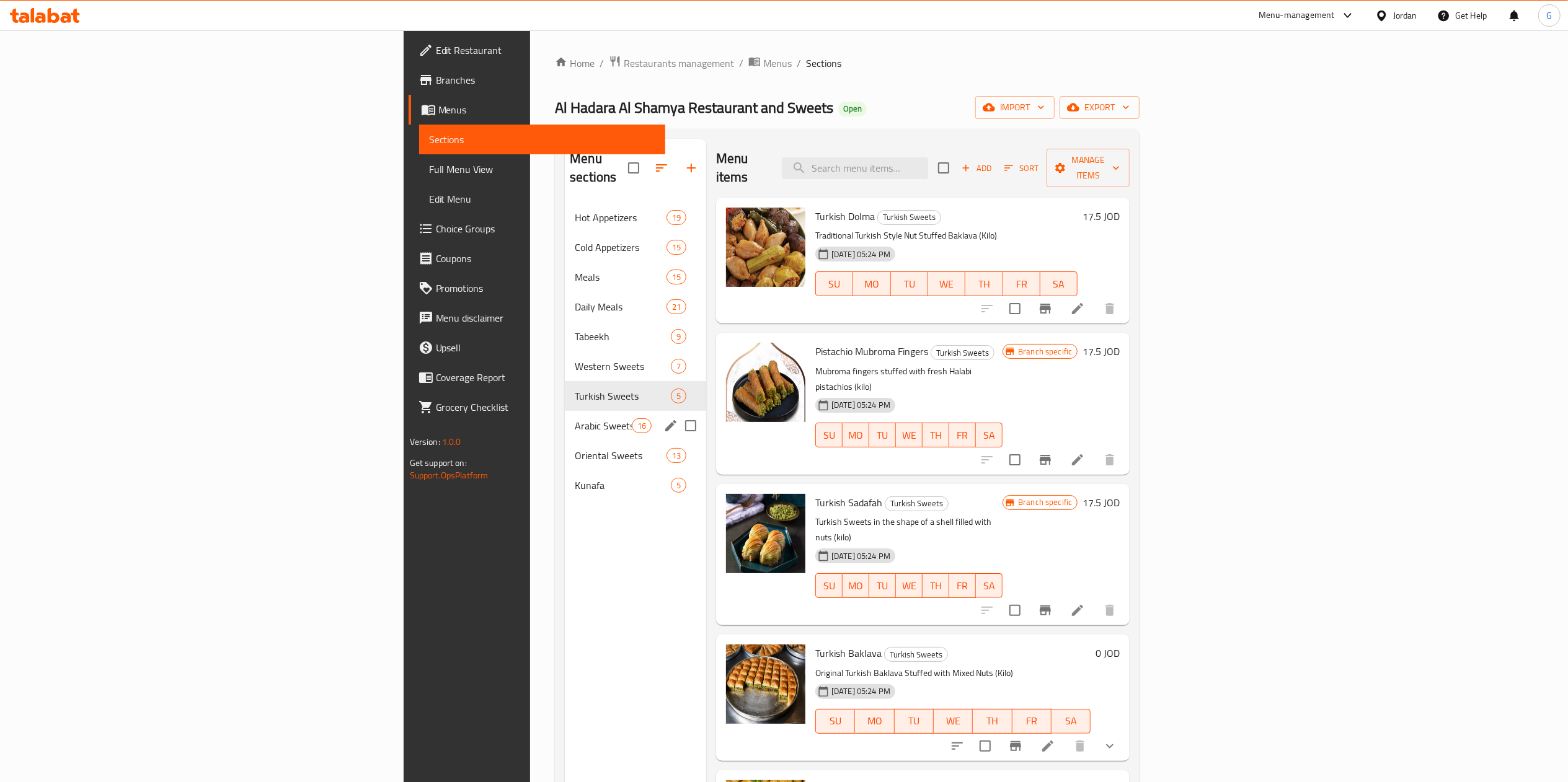
click at [565, 411] on div "Arabic Sweets 16" at bounding box center [635, 426] width 142 height 30
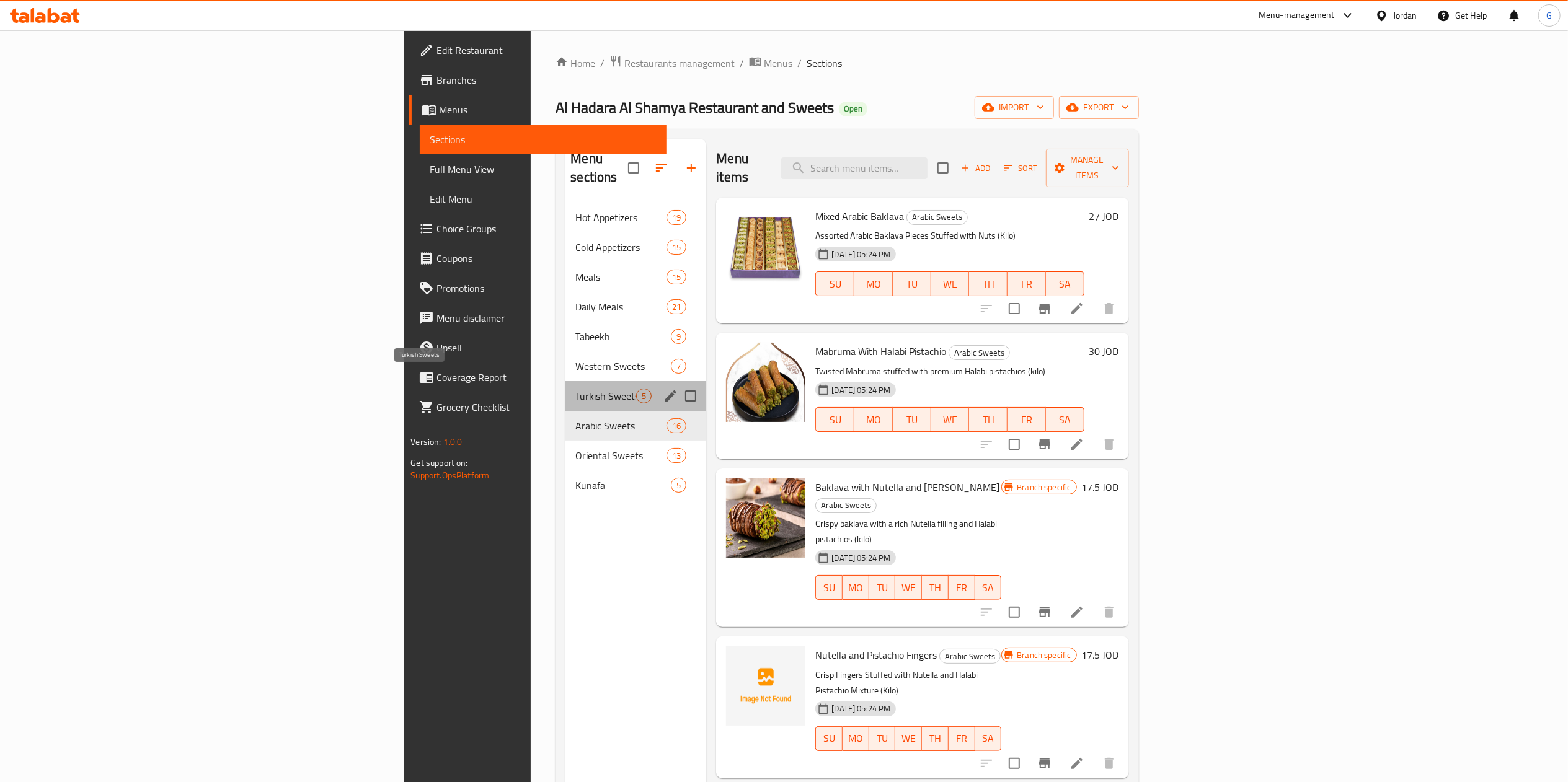
click at [575, 388] on span "Turkish Sweets" at bounding box center [605, 395] width 61 height 15
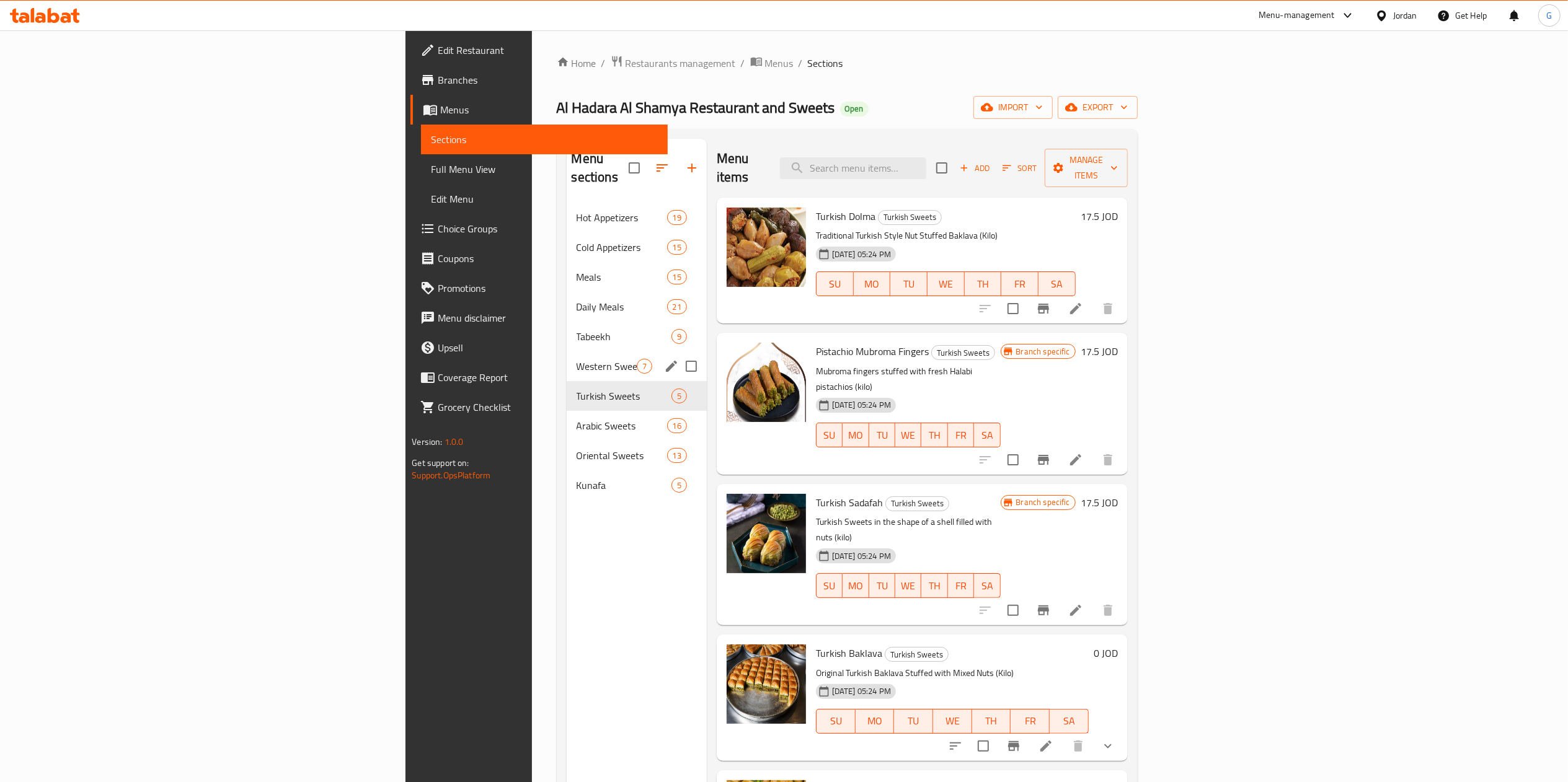
click at [566, 351] on div "Western Sweets 7" at bounding box center [636, 366] width 140 height 30
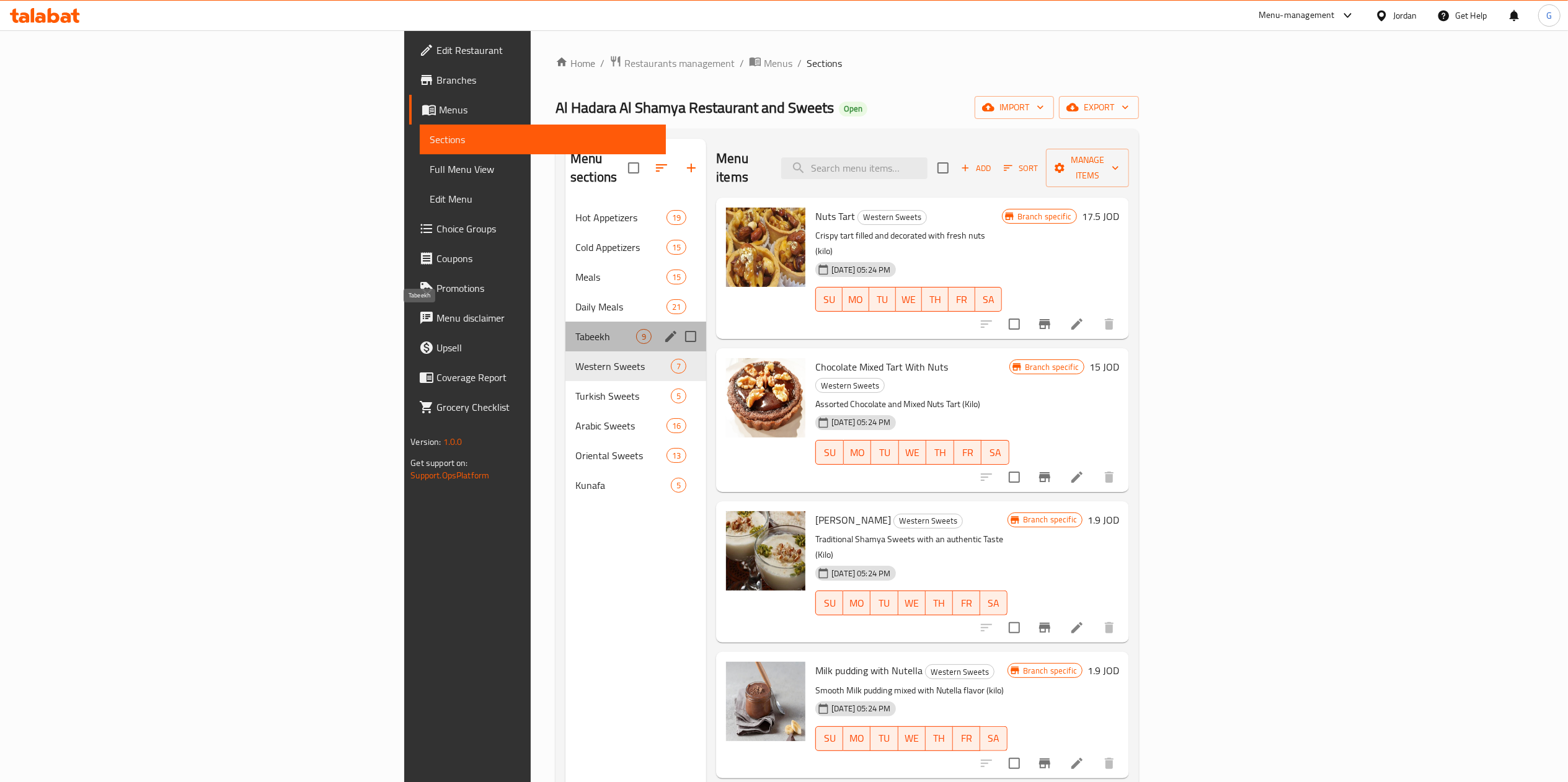
click at [575, 329] on span "Tabeekh" at bounding box center [605, 336] width 61 height 15
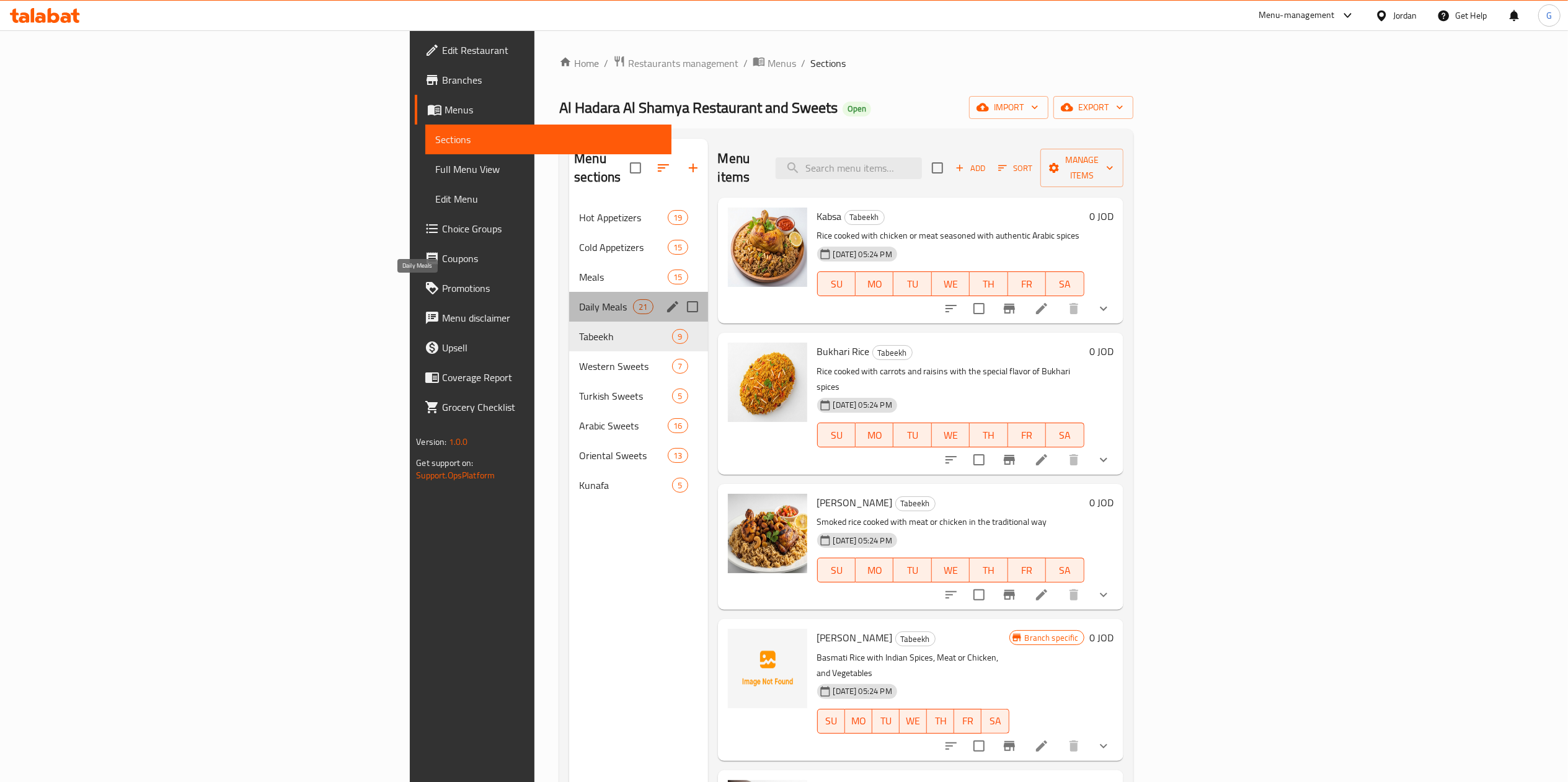
click at [579, 300] on span "Daily Meals" at bounding box center [606, 307] width 54 height 15
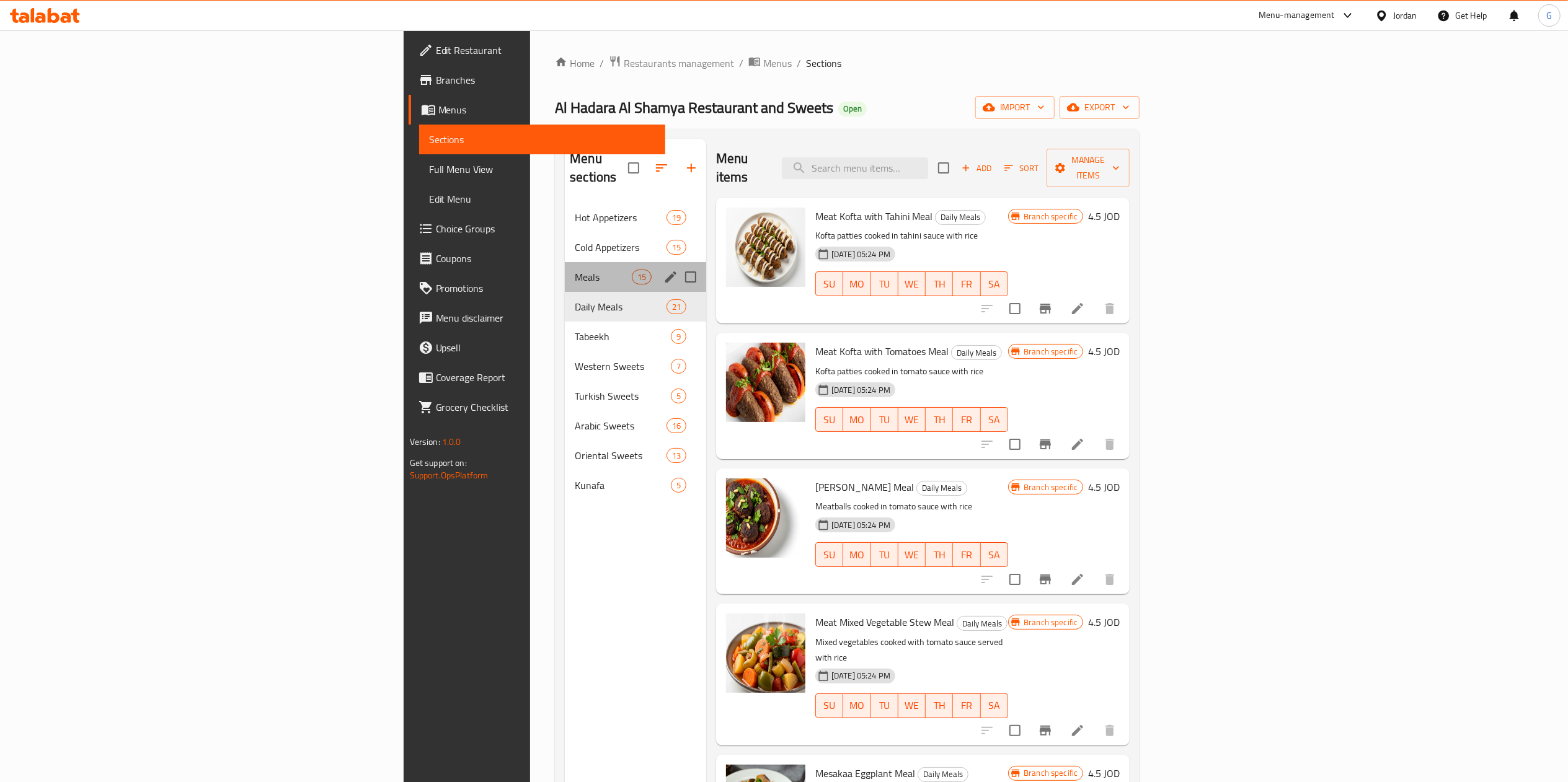
click at [565, 263] on div "Meals 15" at bounding box center [635, 278] width 142 height 30
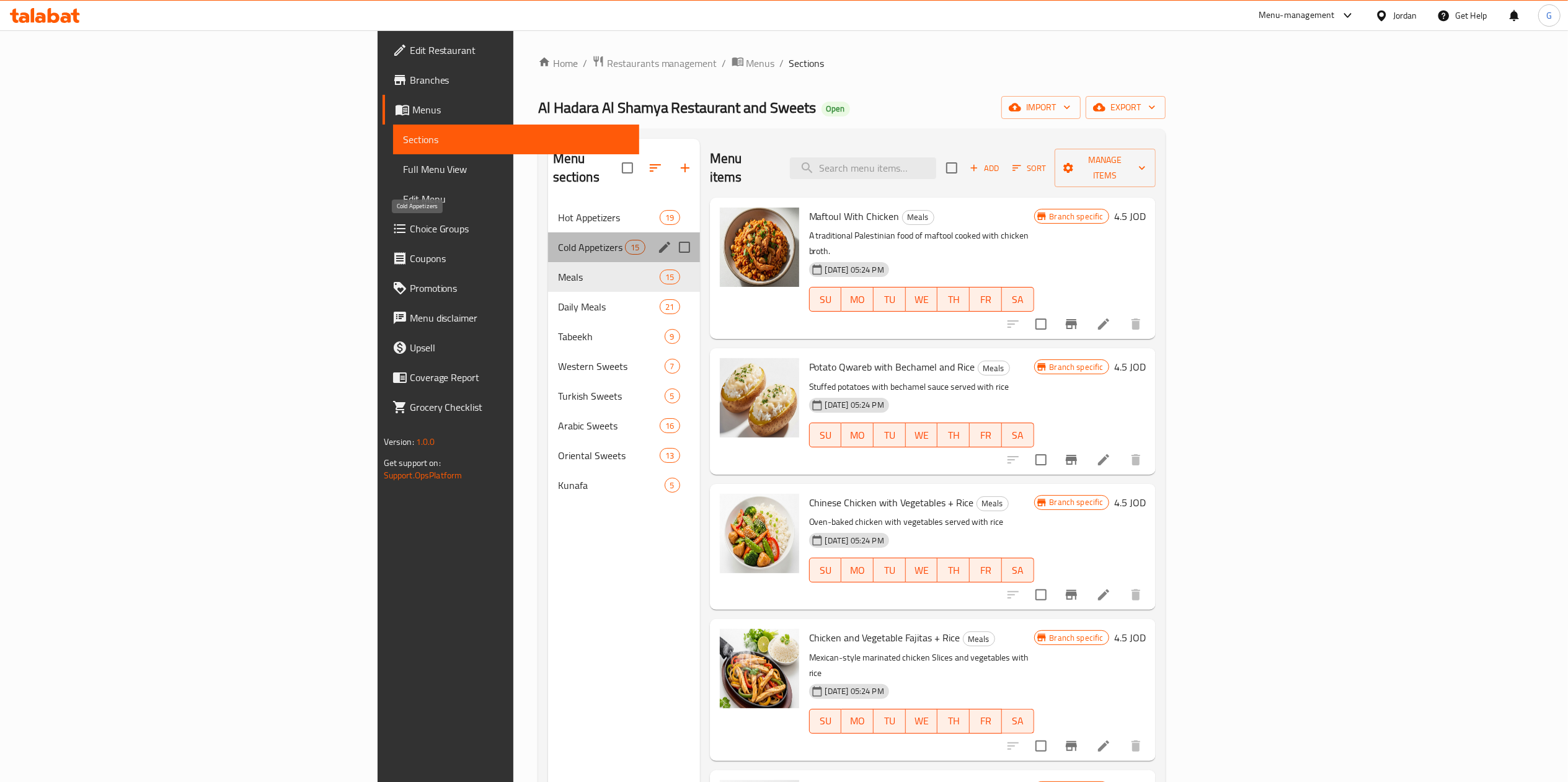
click at [558, 240] on span "Cold Appetizers" at bounding box center [591, 247] width 67 height 15
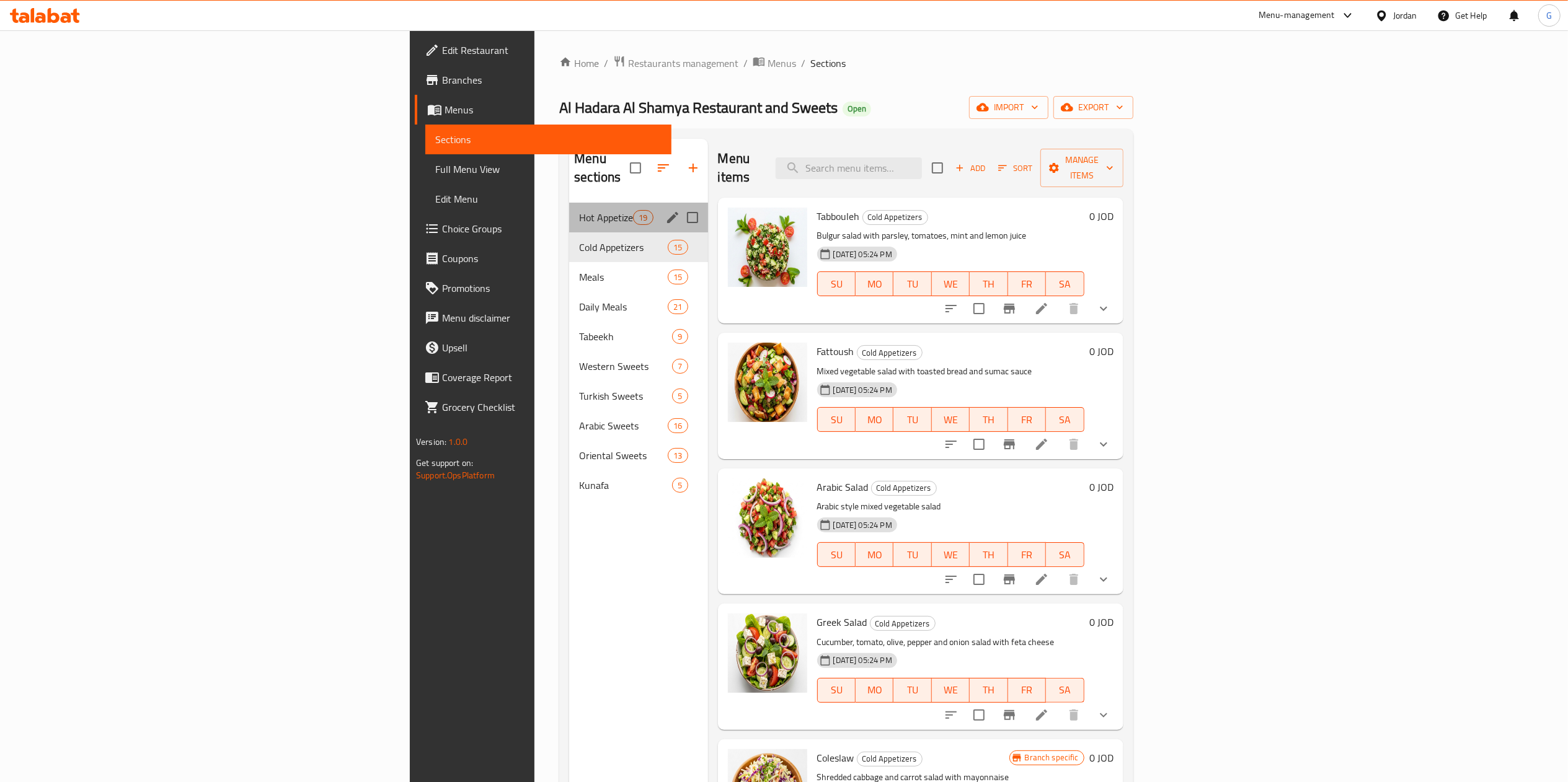
click at [570, 210] on div "Hot Appetizers 19" at bounding box center [638, 217] width 138 height 30
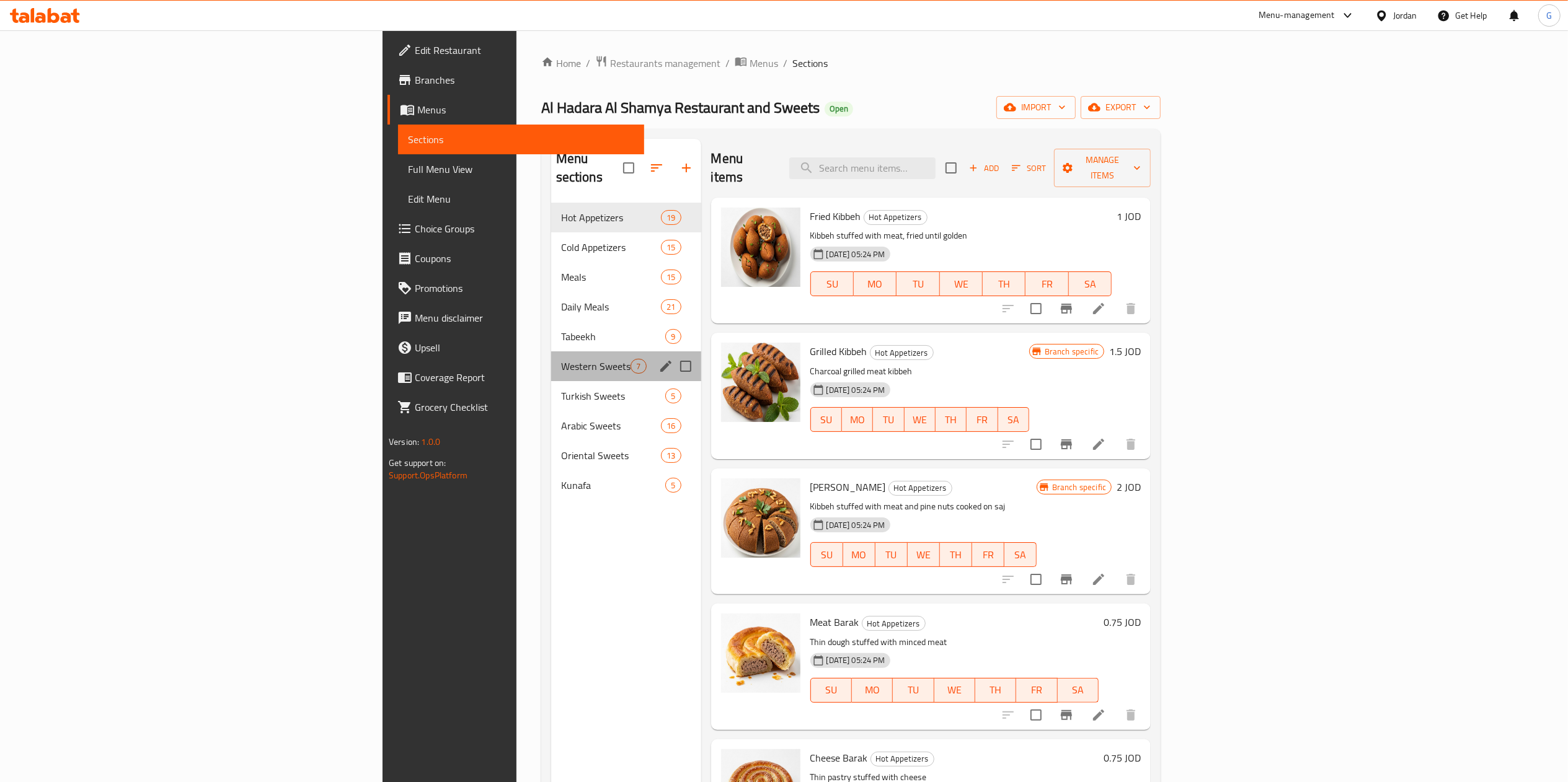
click at [551, 351] on div "Western Sweets 7" at bounding box center [627, 366] width 150 height 30
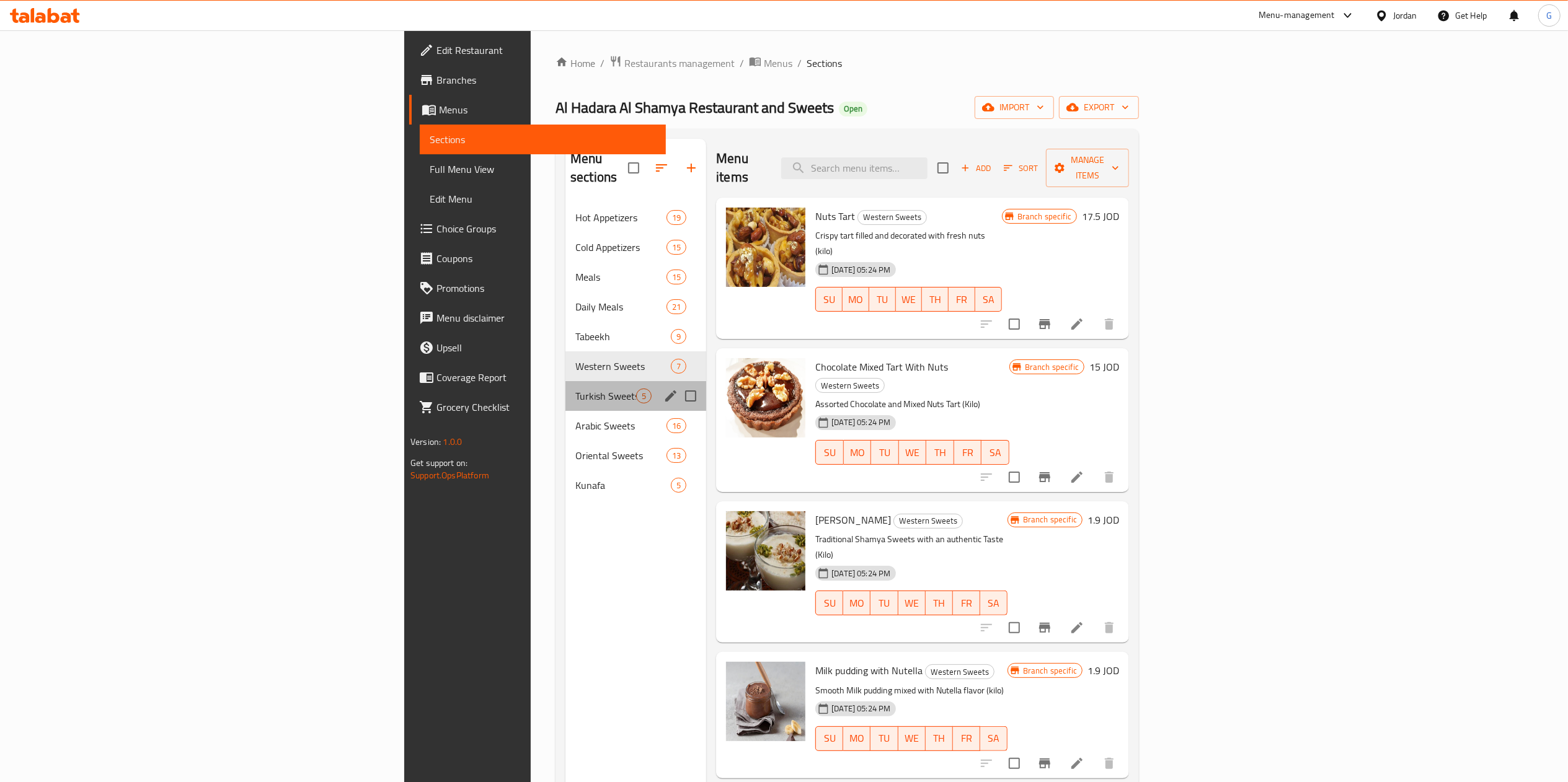
click at [566, 381] on div "Turkish Sweets 5" at bounding box center [636, 396] width 141 height 30
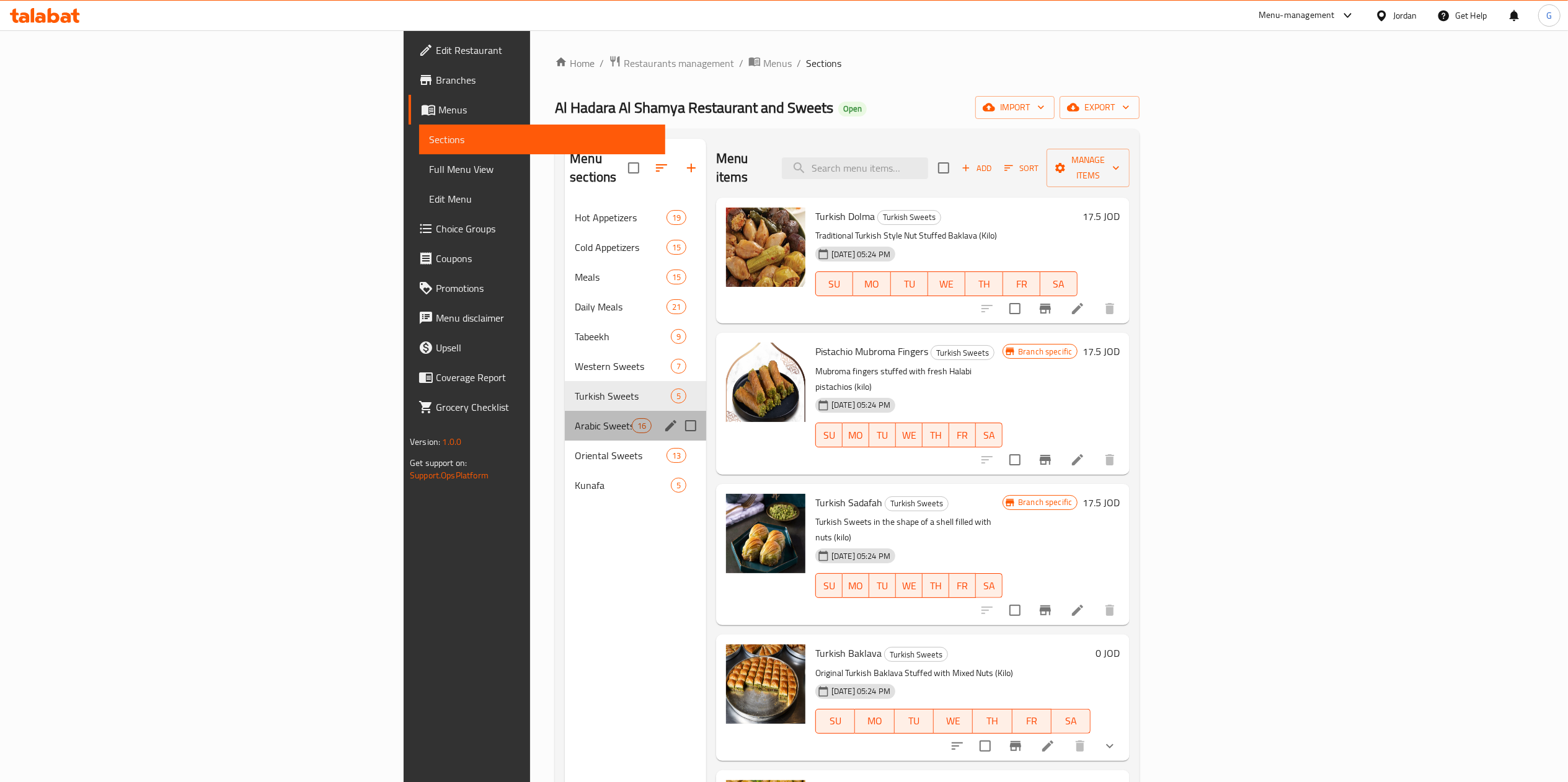
click at [565, 416] on div "Arabic Sweets 16" at bounding box center [635, 426] width 142 height 30
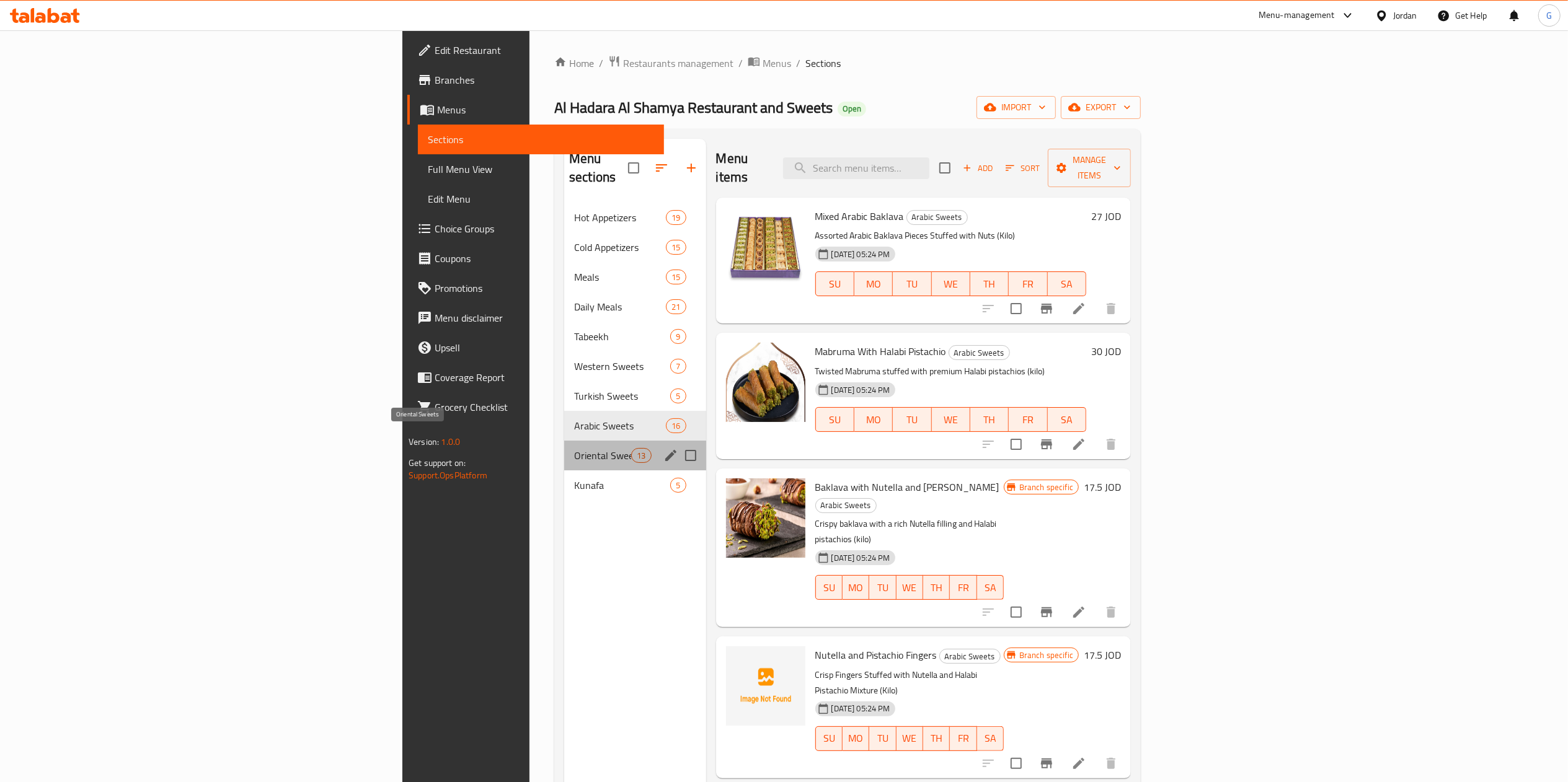
click at [574, 448] on span "Oriental Sweets" at bounding box center [603, 455] width 57 height 15
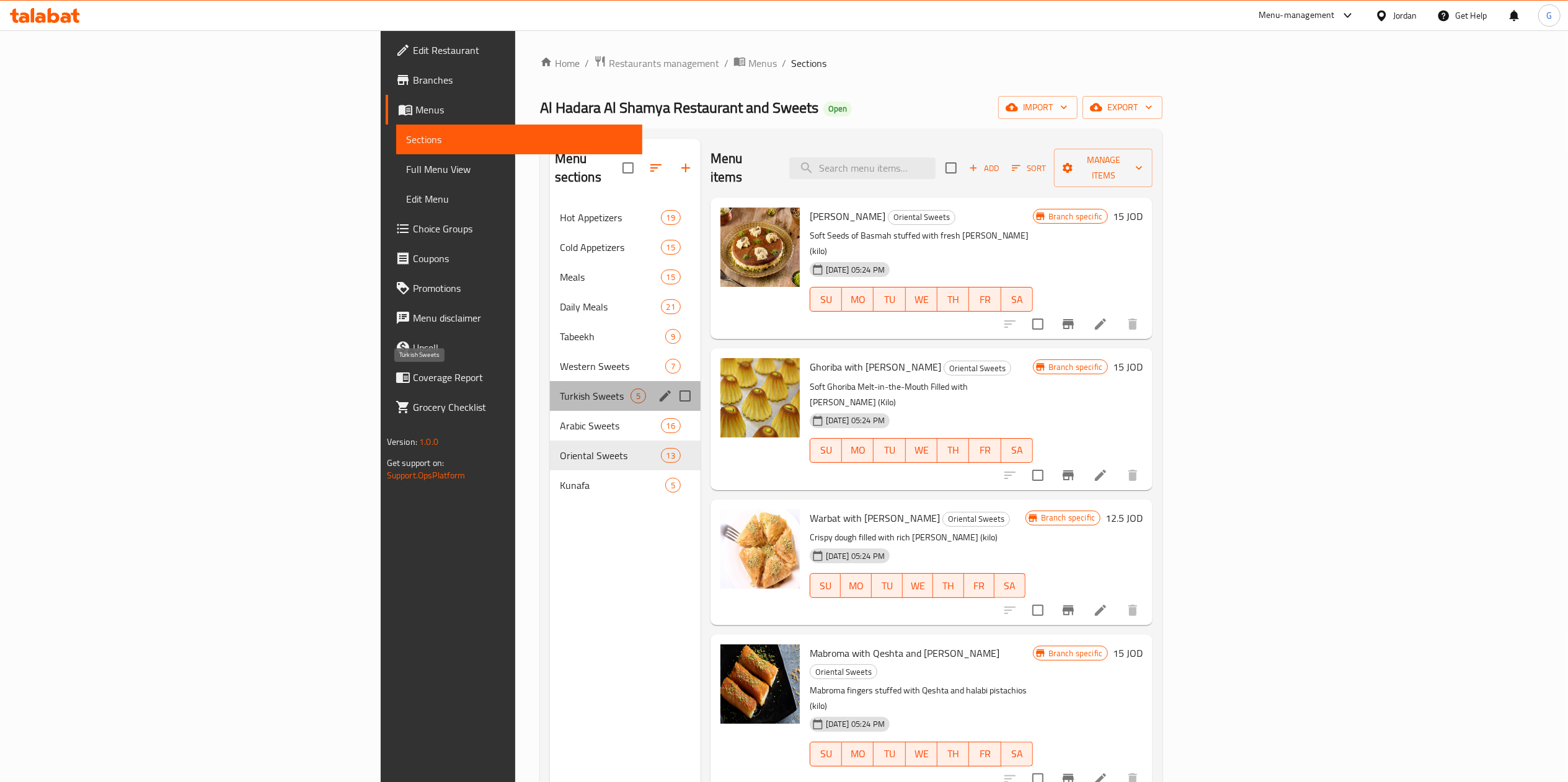
click at [560, 388] on span "Turkish Sweets" at bounding box center [595, 395] width 70 height 15
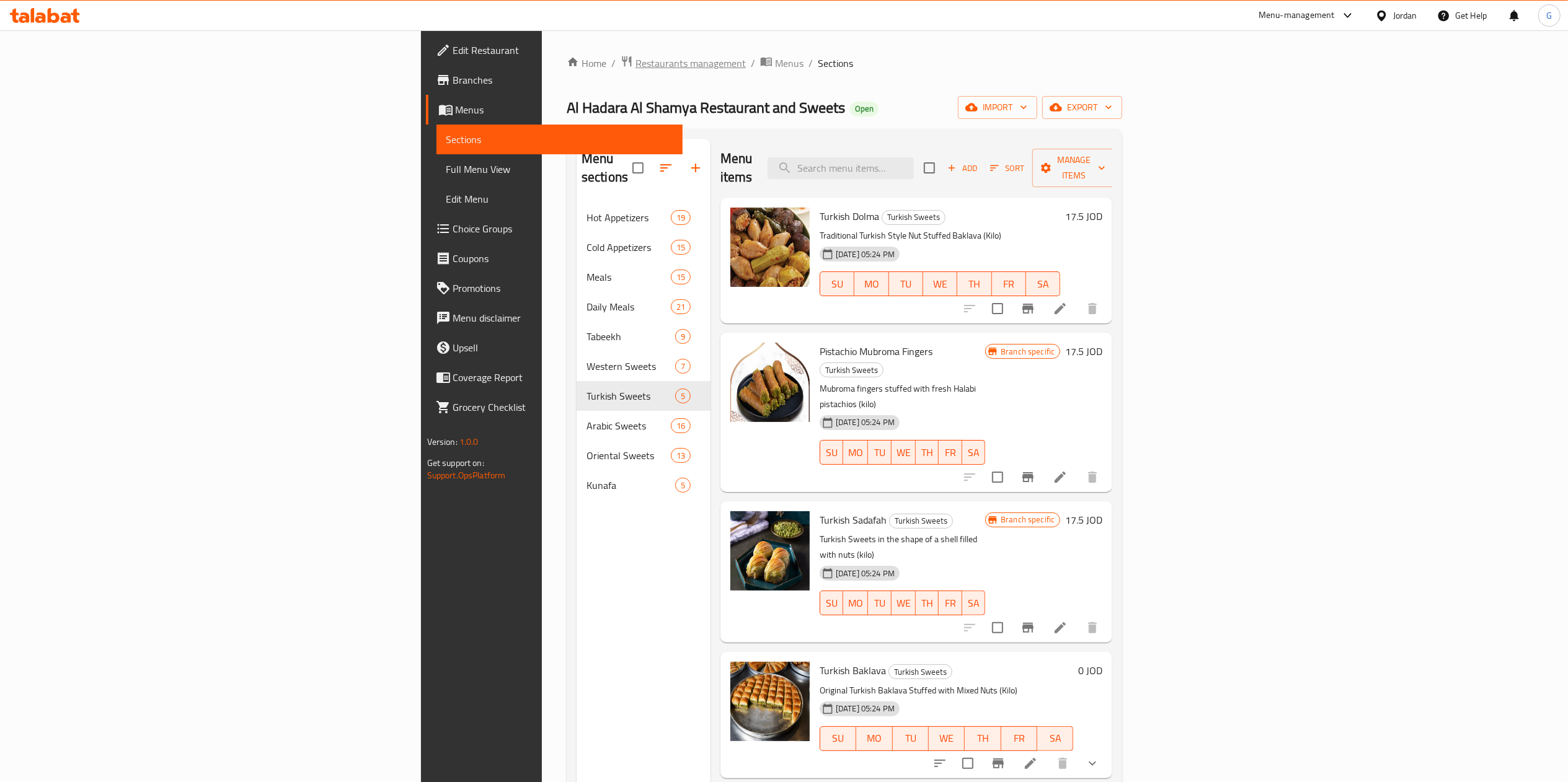
click at [635, 66] on span "Restaurants management" at bounding box center [691, 63] width 111 height 15
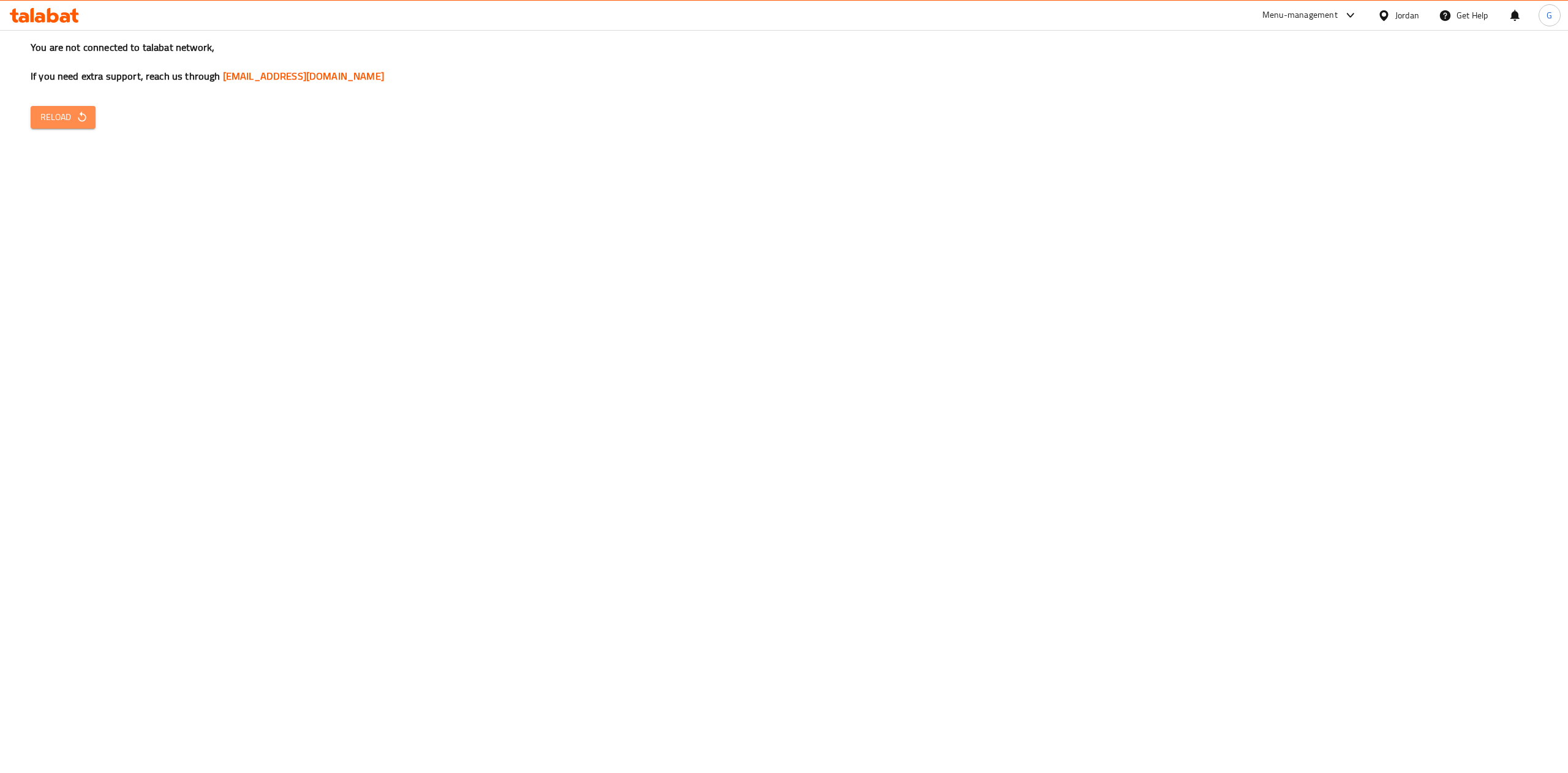
click at [70, 126] on button "Reload" at bounding box center [63, 117] width 65 height 23
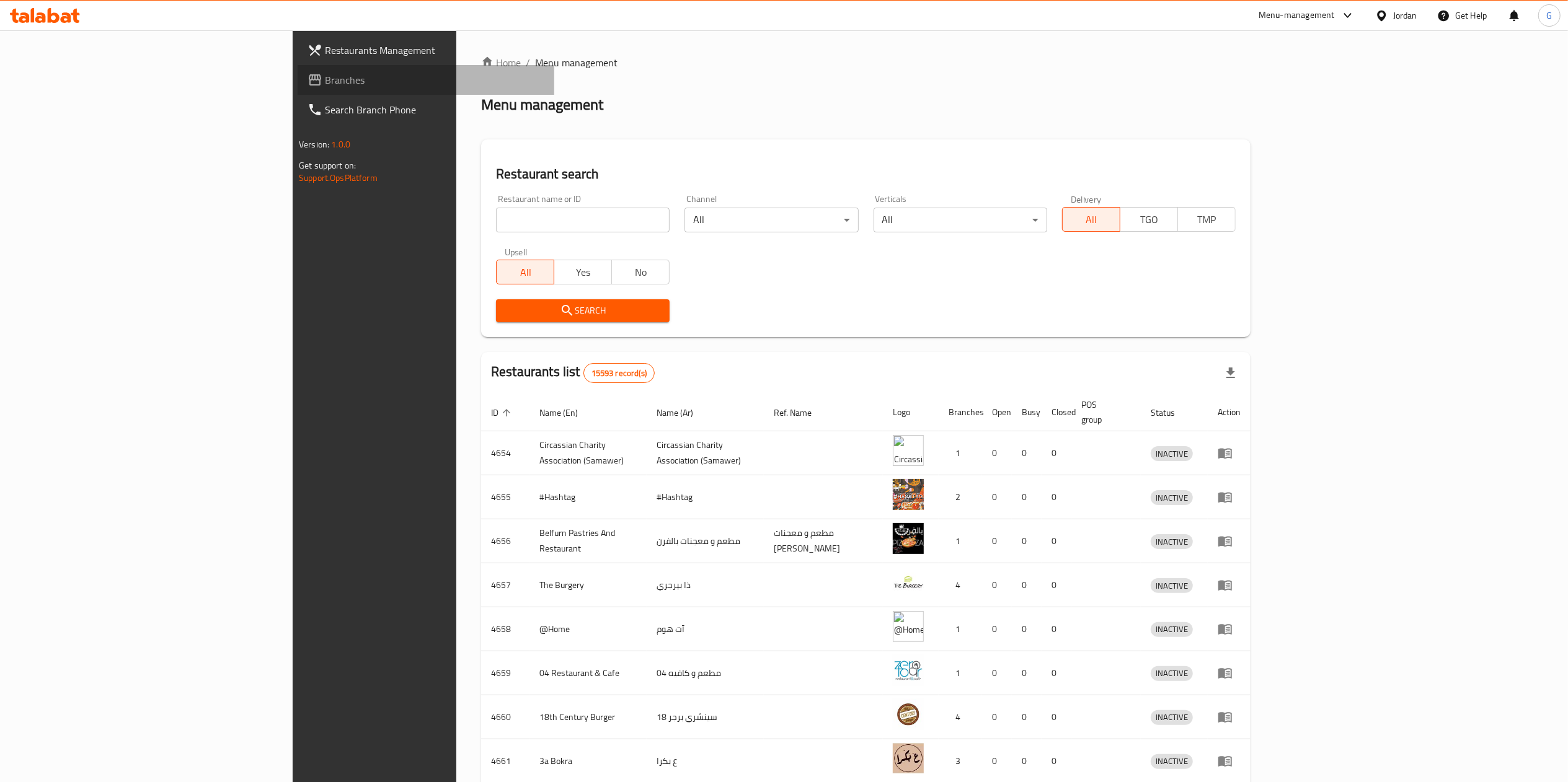
click at [297, 90] on link "Branches" at bounding box center [426, 80] width 257 height 30
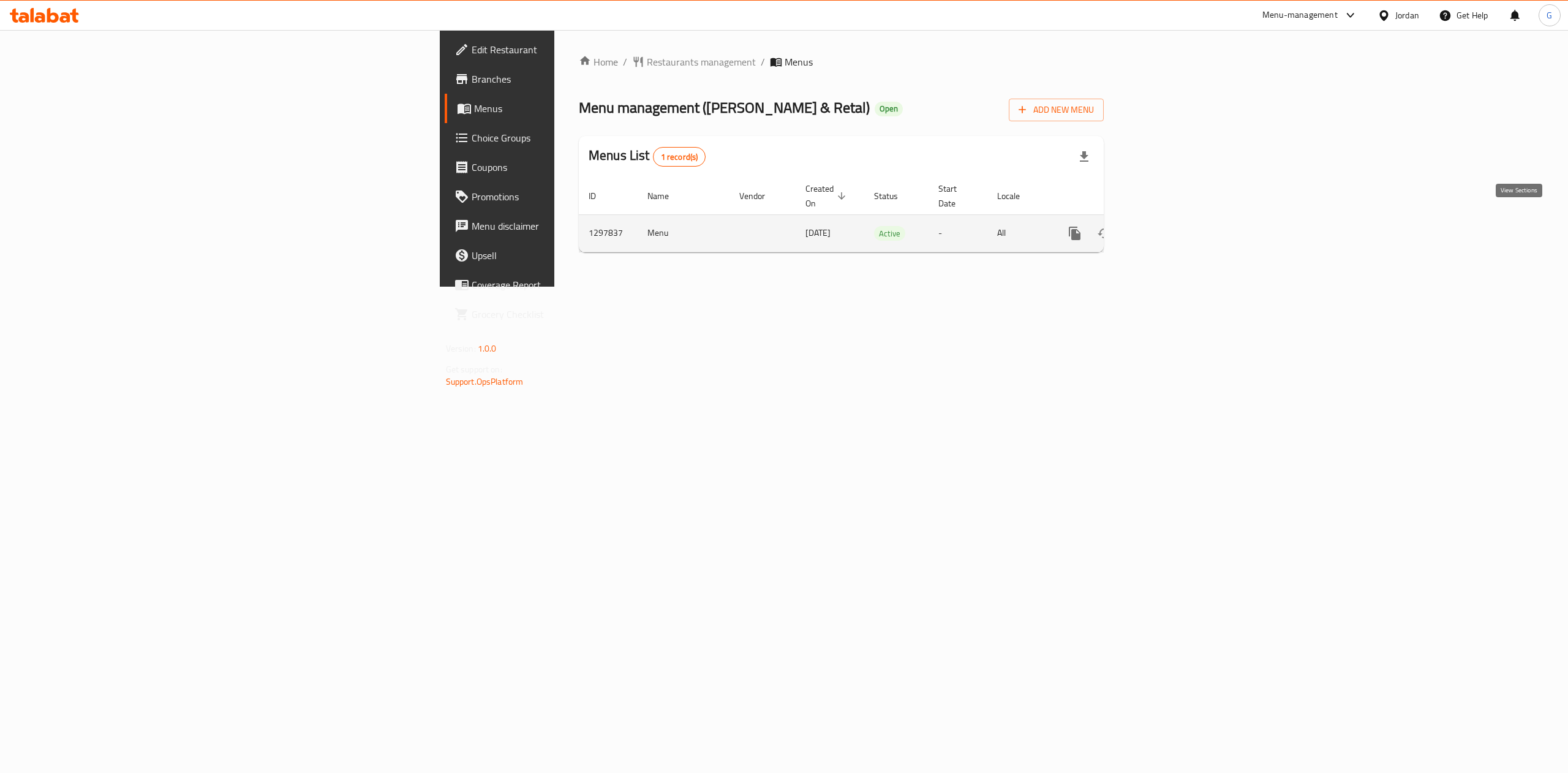
click at [1170, 226] on icon "enhanced table" at bounding box center [1163, 233] width 15 height 15
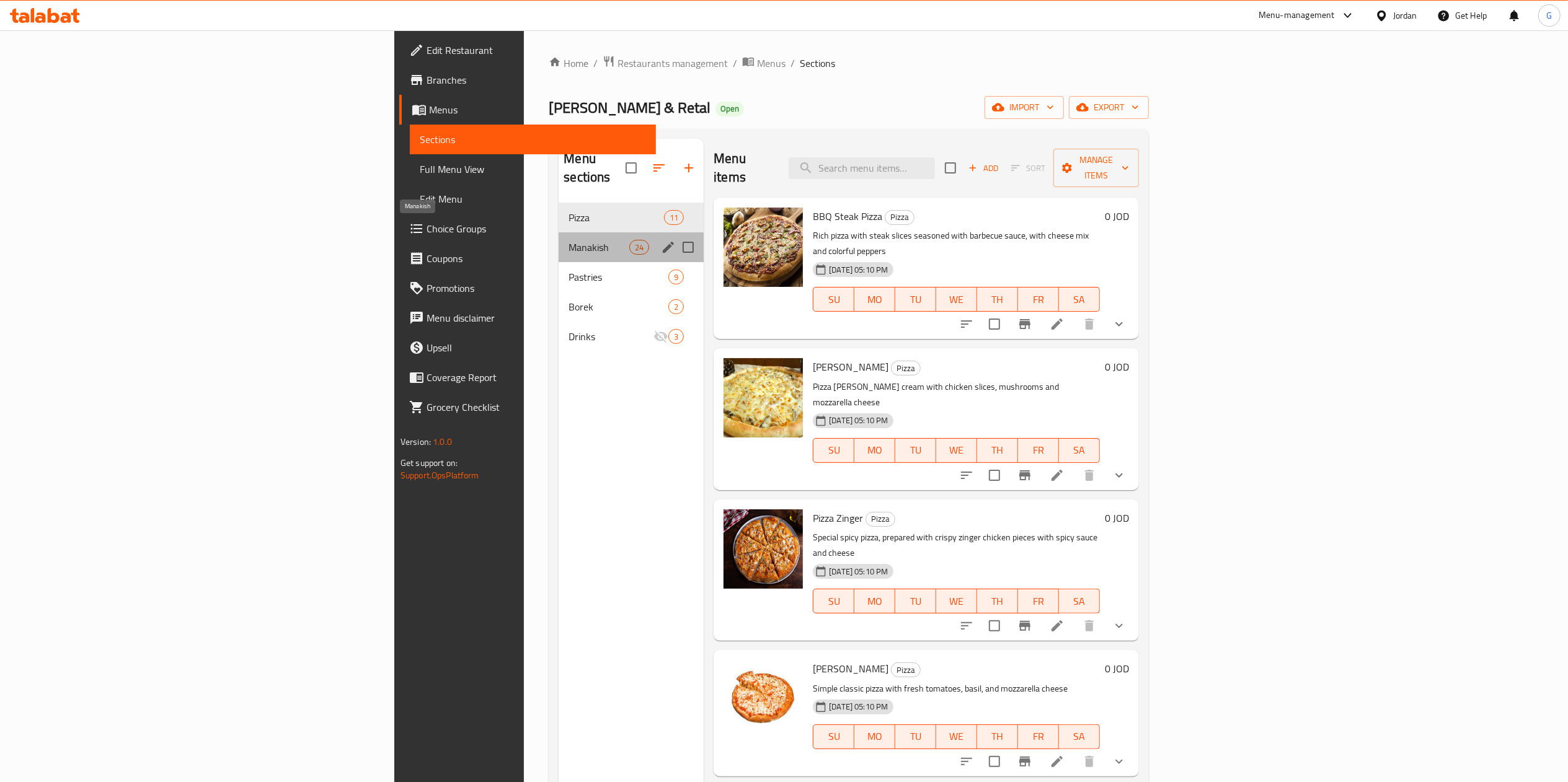
click at [569, 240] on span "Manakish" at bounding box center [599, 247] width 61 height 15
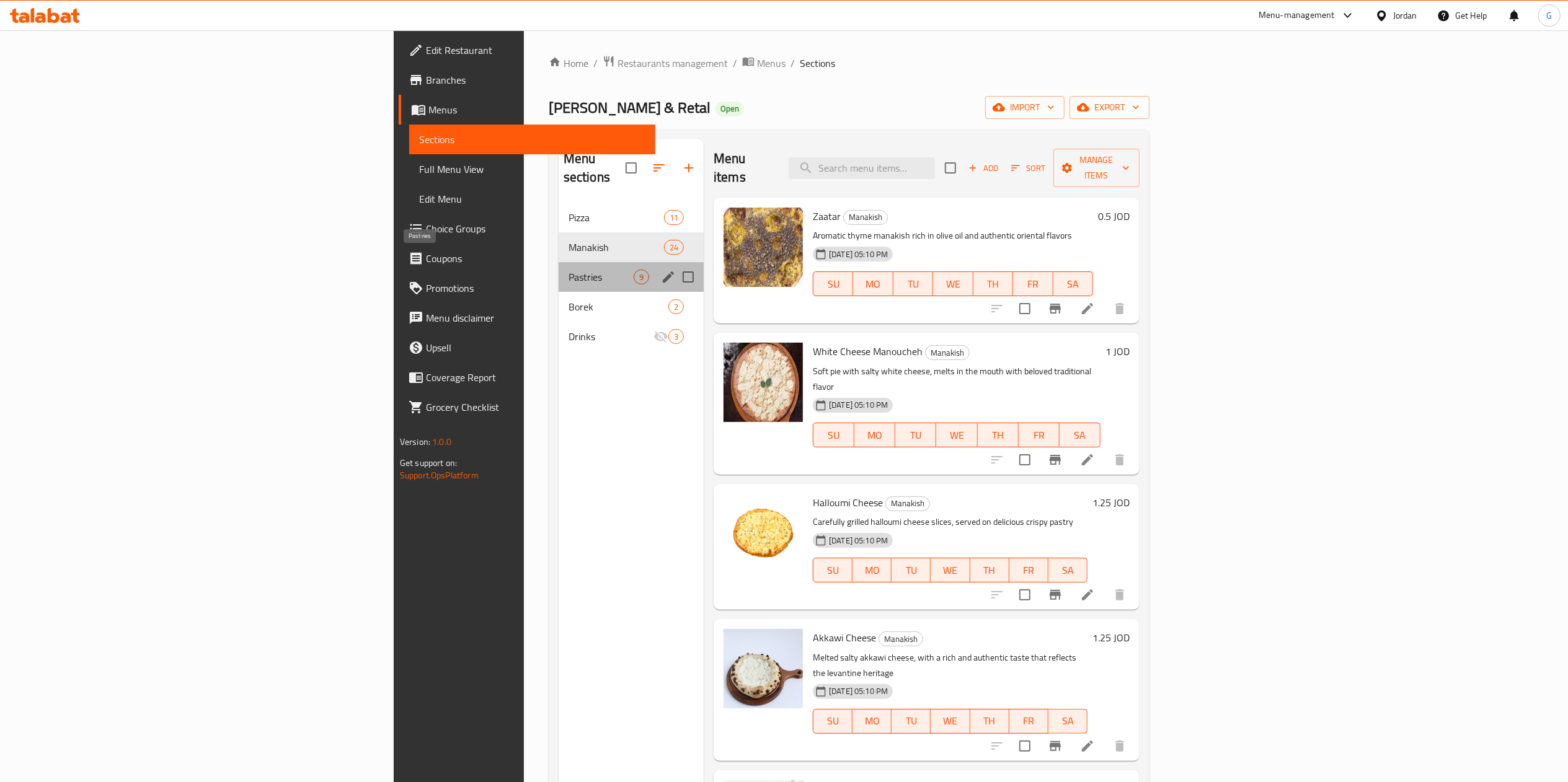
click at [569, 270] on span "Pastries" at bounding box center [601, 277] width 65 height 15
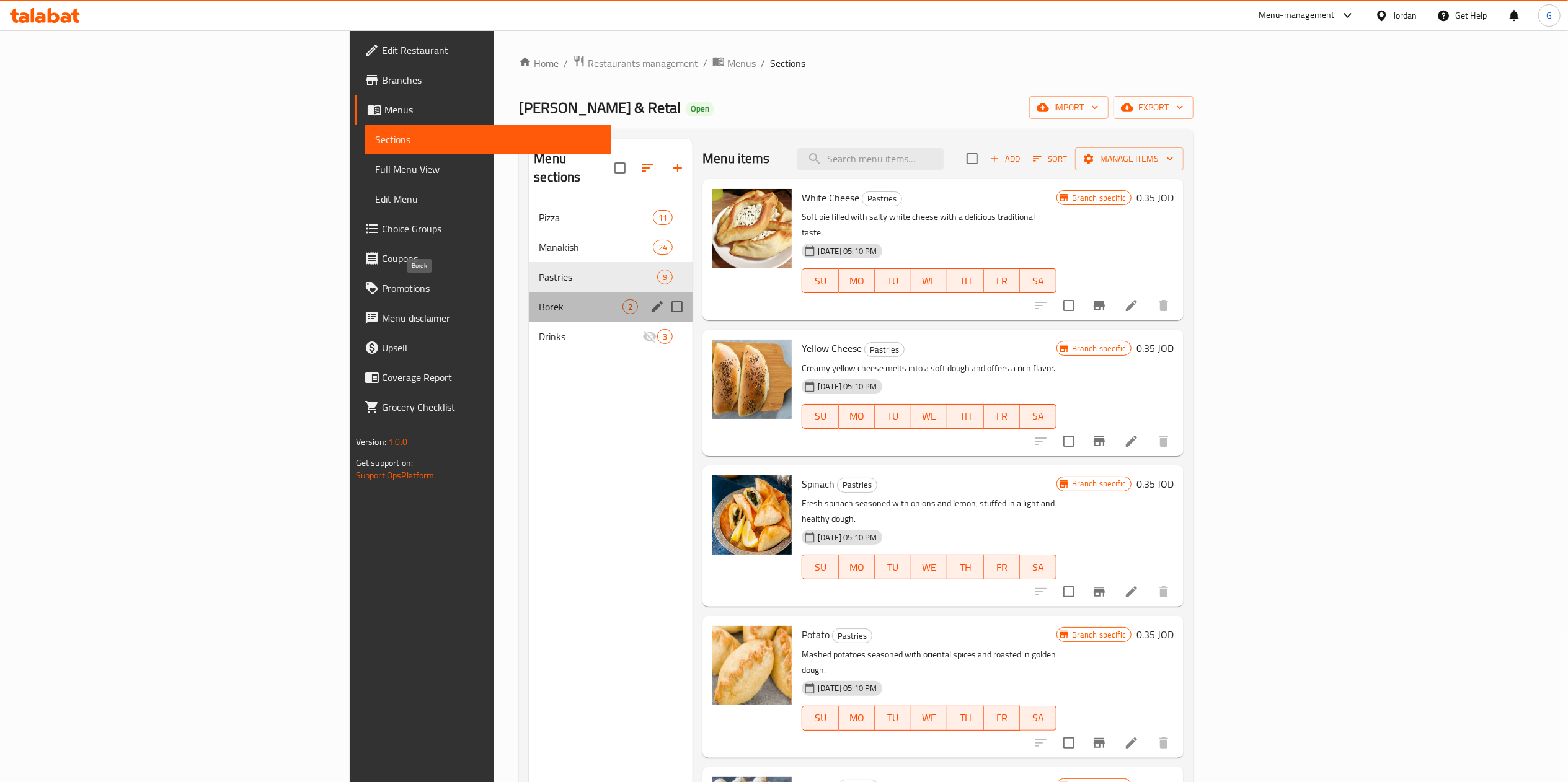
click at [539, 300] on span "Borek" at bounding box center [581, 307] width 84 height 15
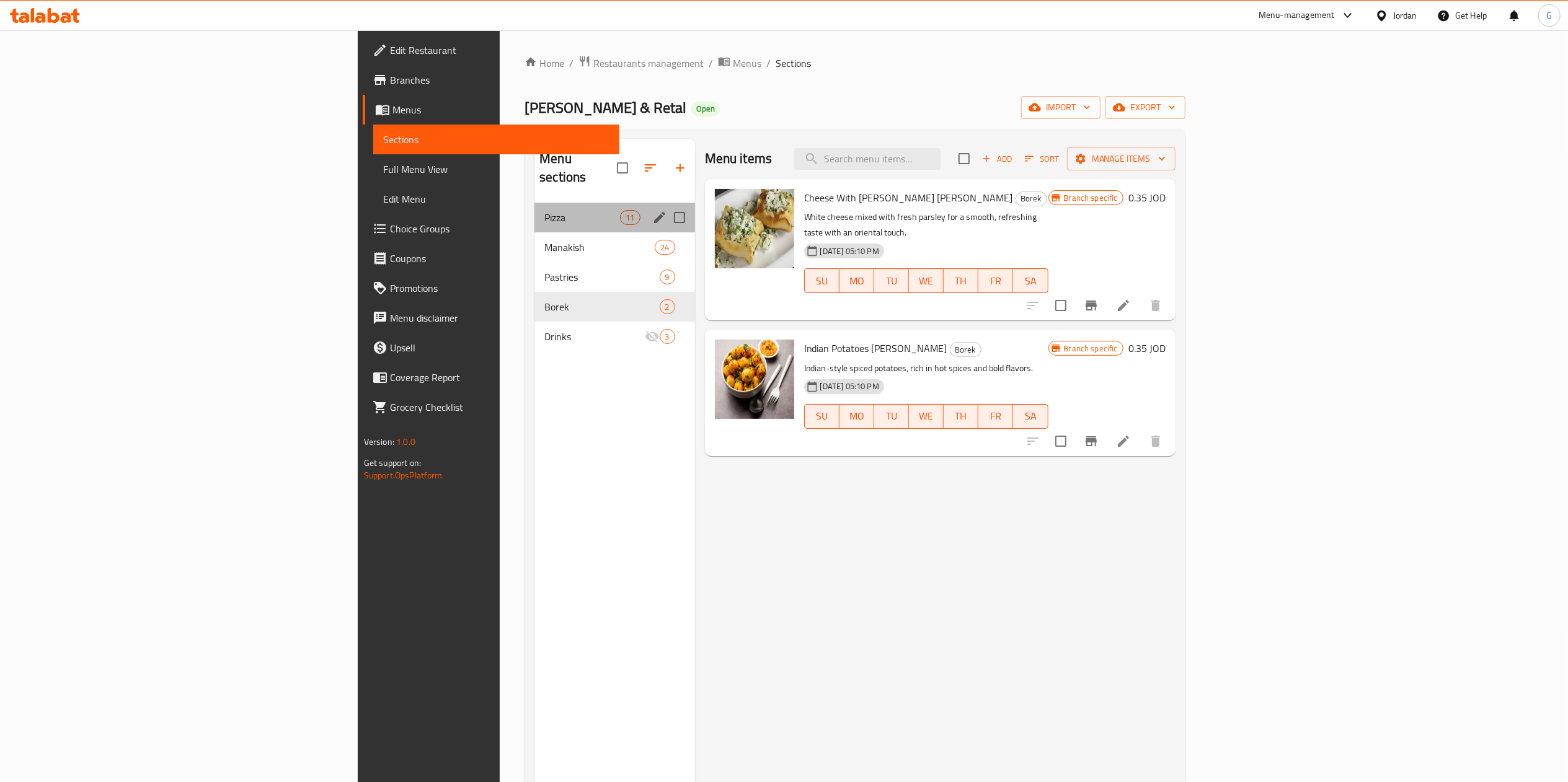
click at [535, 211] on div "Pizza 11" at bounding box center [615, 217] width 160 height 30
